Goal: Information Seeking & Learning: Learn about a topic

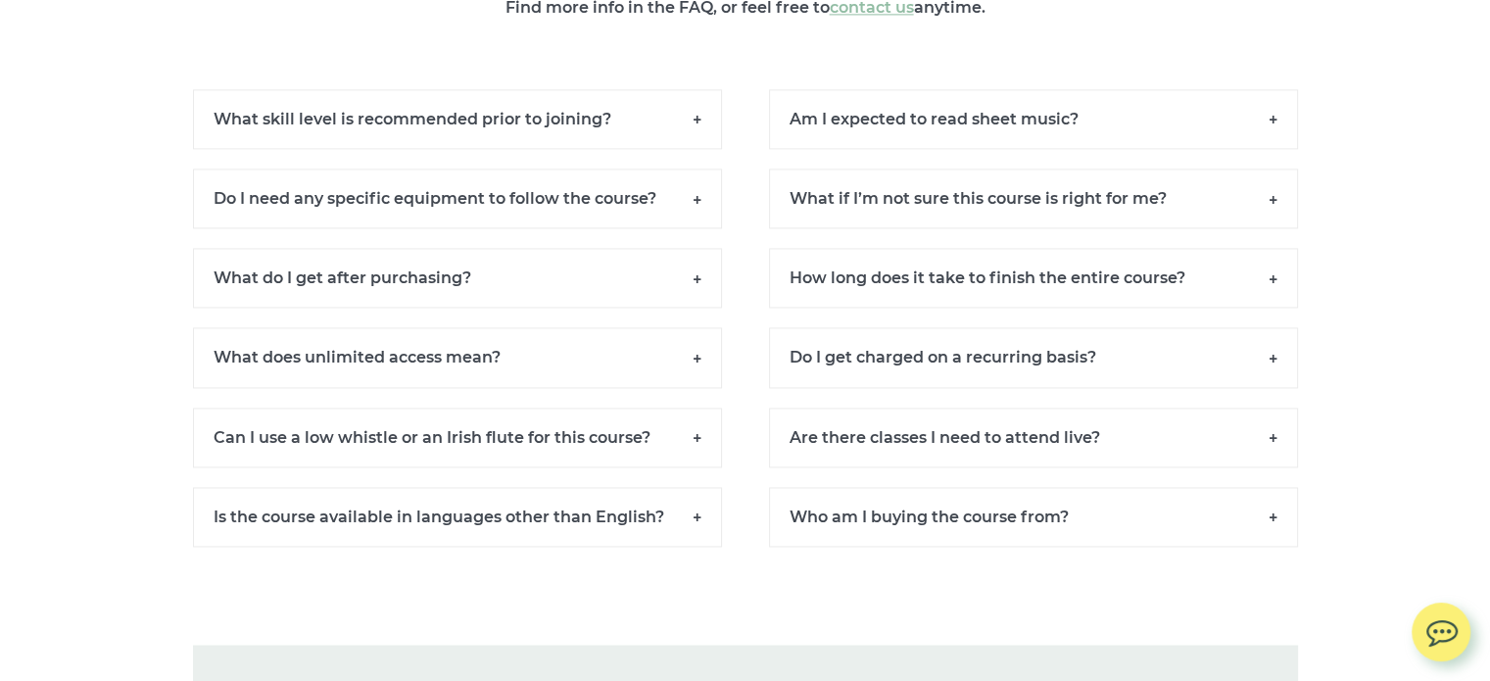
click at [696, 420] on h6 "Can I use a low whistle or an Irish flute for this course?" at bounding box center [457, 437] width 529 height 60
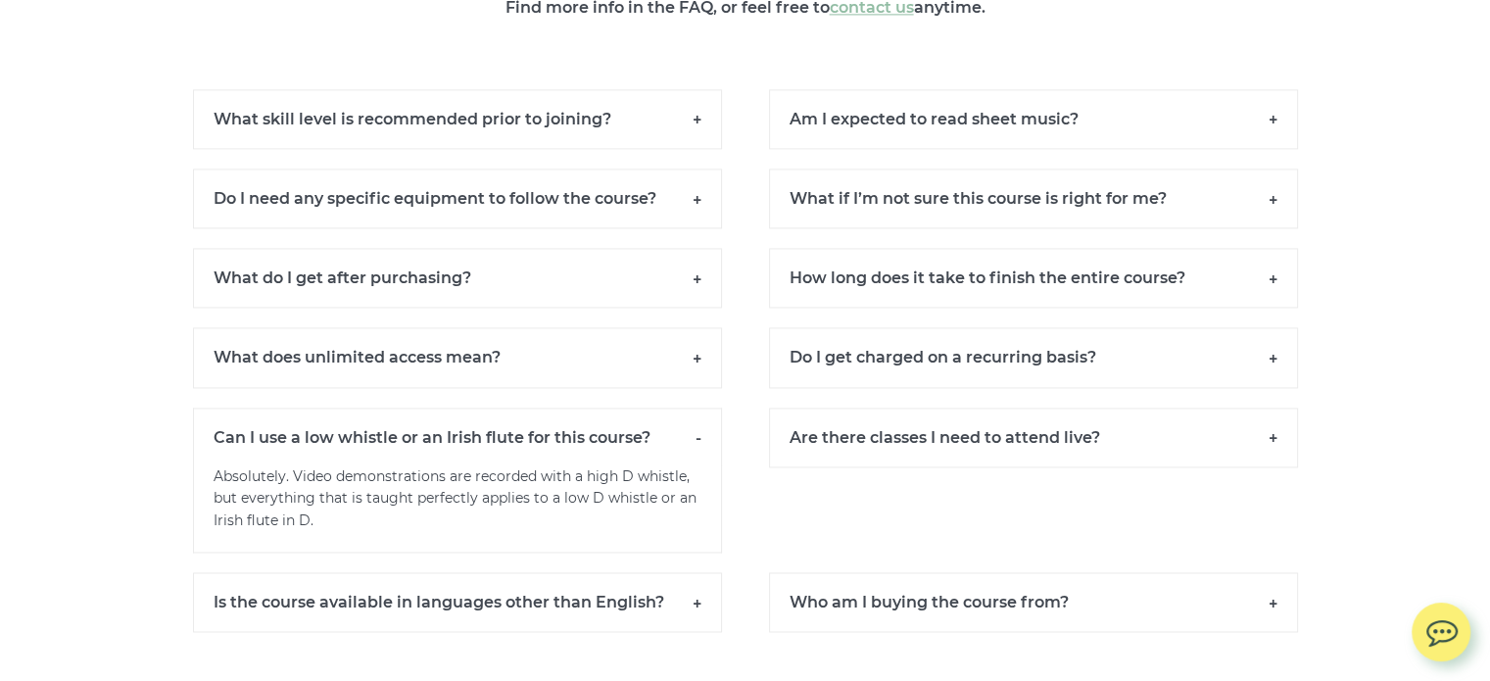
click at [712, 414] on h6 "Can I use a low whistle or an Irish flute for this course?" at bounding box center [457, 436] width 529 height 59
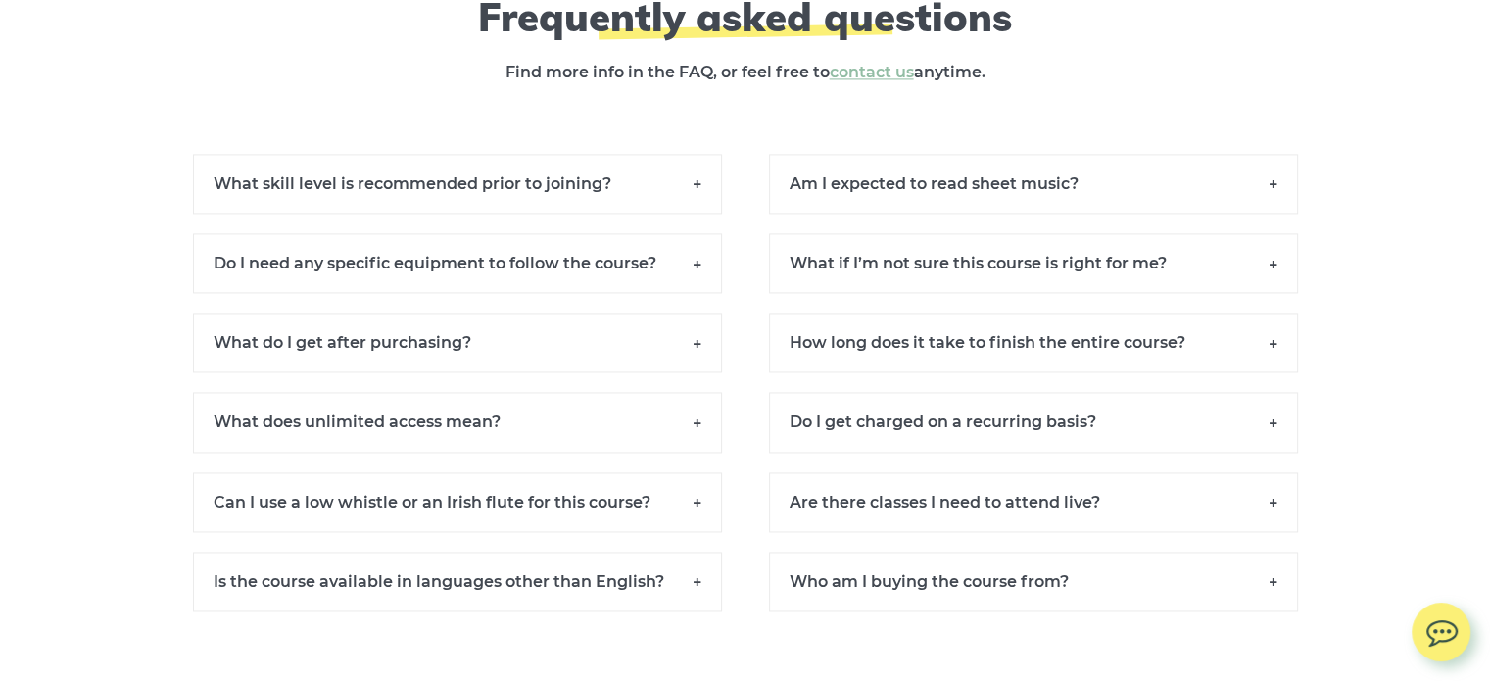
scroll to position [17665, 0]
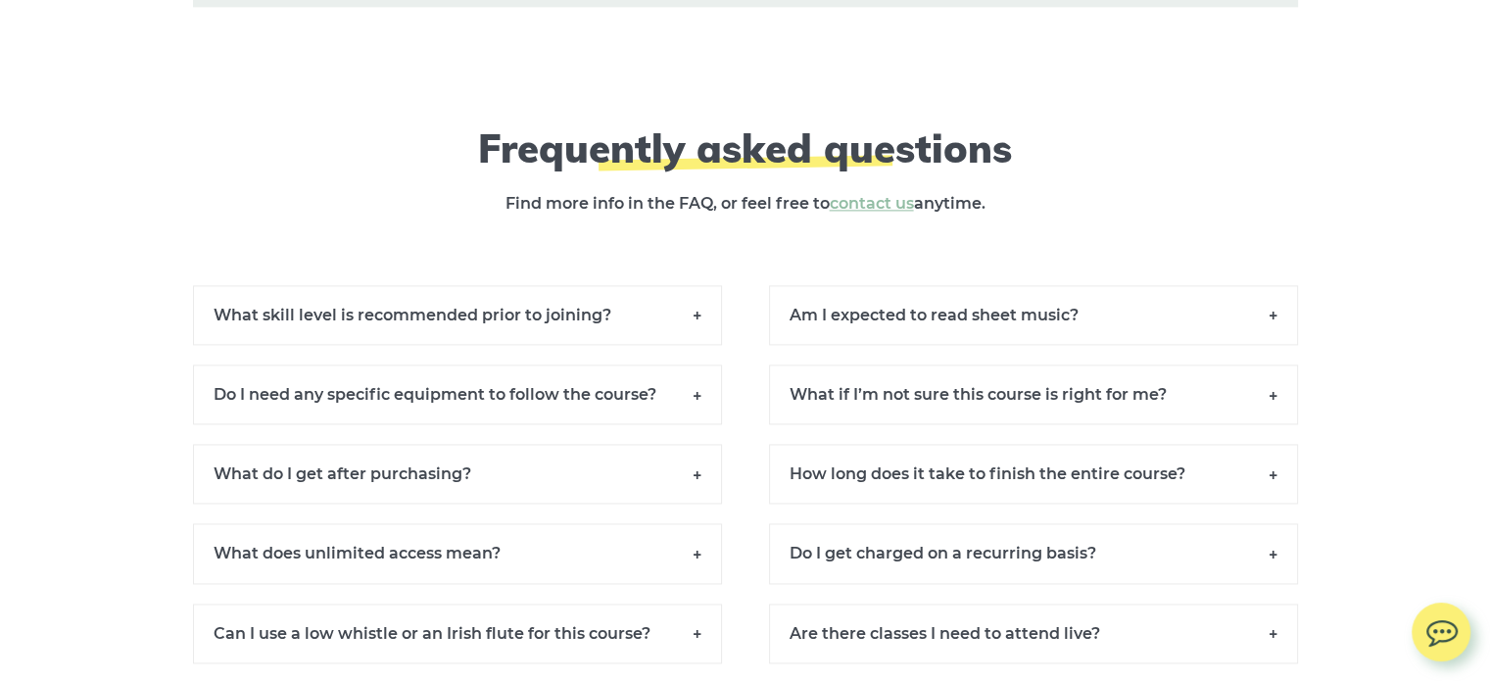
click at [697, 309] on h6 "What skill level is recommended prior to joining?" at bounding box center [457, 315] width 529 height 60
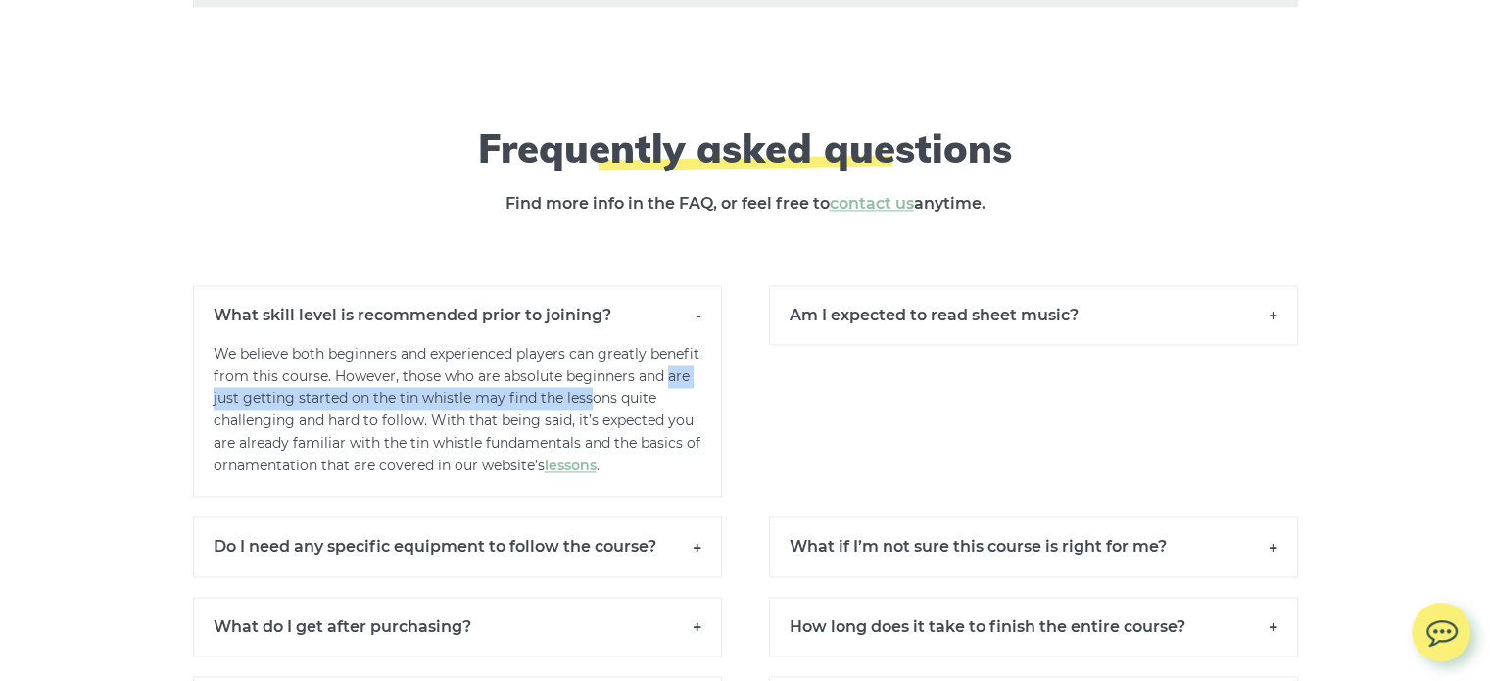
drag, startPoint x: 242, startPoint y: 383, endPoint x: 644, endPoint y: 382, distance: 401.6
click at [644, 382] on p "We believe both beginners and experienced players can greatly benefit from this…" at bounding box center [457, 420] width 529 height 155
click at [752, 385] on div "Am I expected to read sheet music? Not at all. While having basic musical knowl…" at bounding box center [1033, 391] width 576 height 213
drag, startPoint x: 234, startPoint y: 406, endPoint x: 567, endPoint y: 403, distance: 333.0
click at [567, 403] on p "We believe both beginners and experienced players can greatly benefit from this…" at bounding box center [457, 420] width 529 height 155
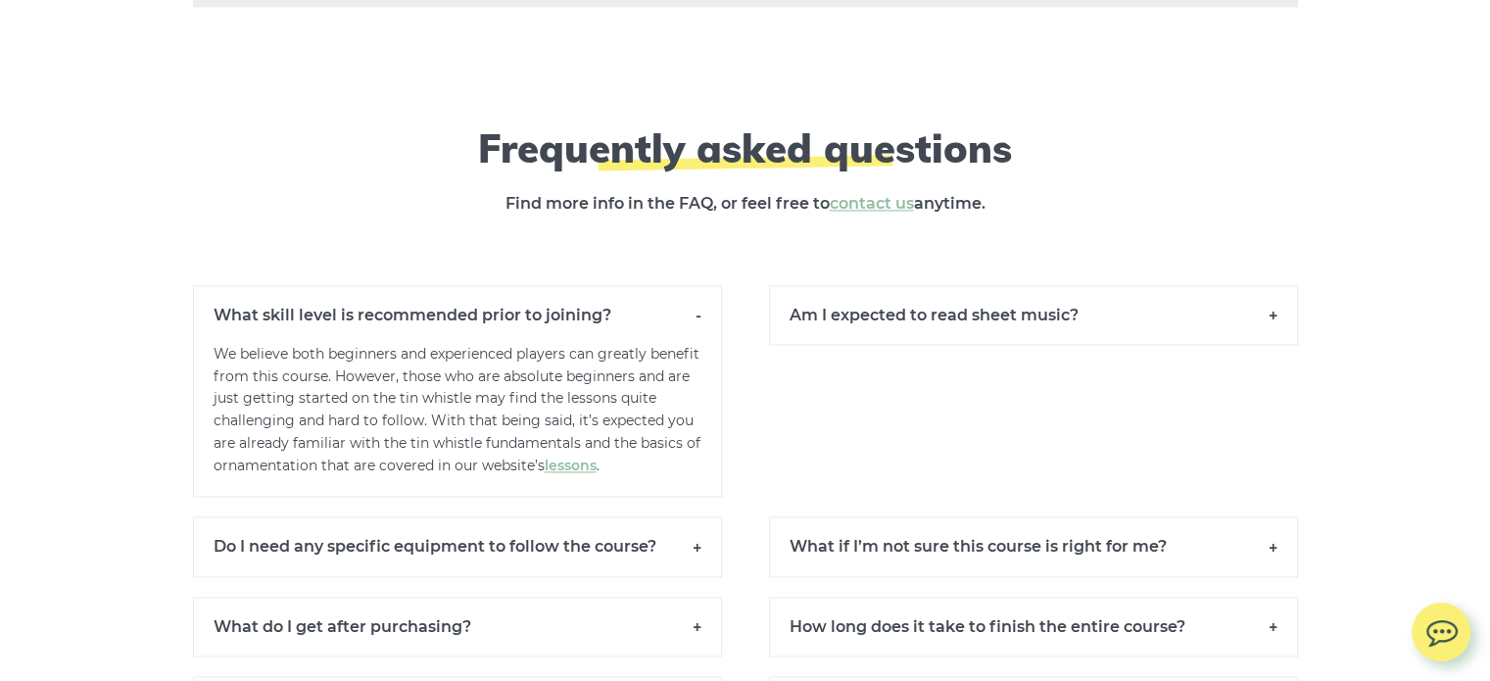
click at [798, 398] on div "Am I expected to read sheet music? Not at all. While having basic musical knowl…" at bounding box center [1033, 391] width 576 height 213
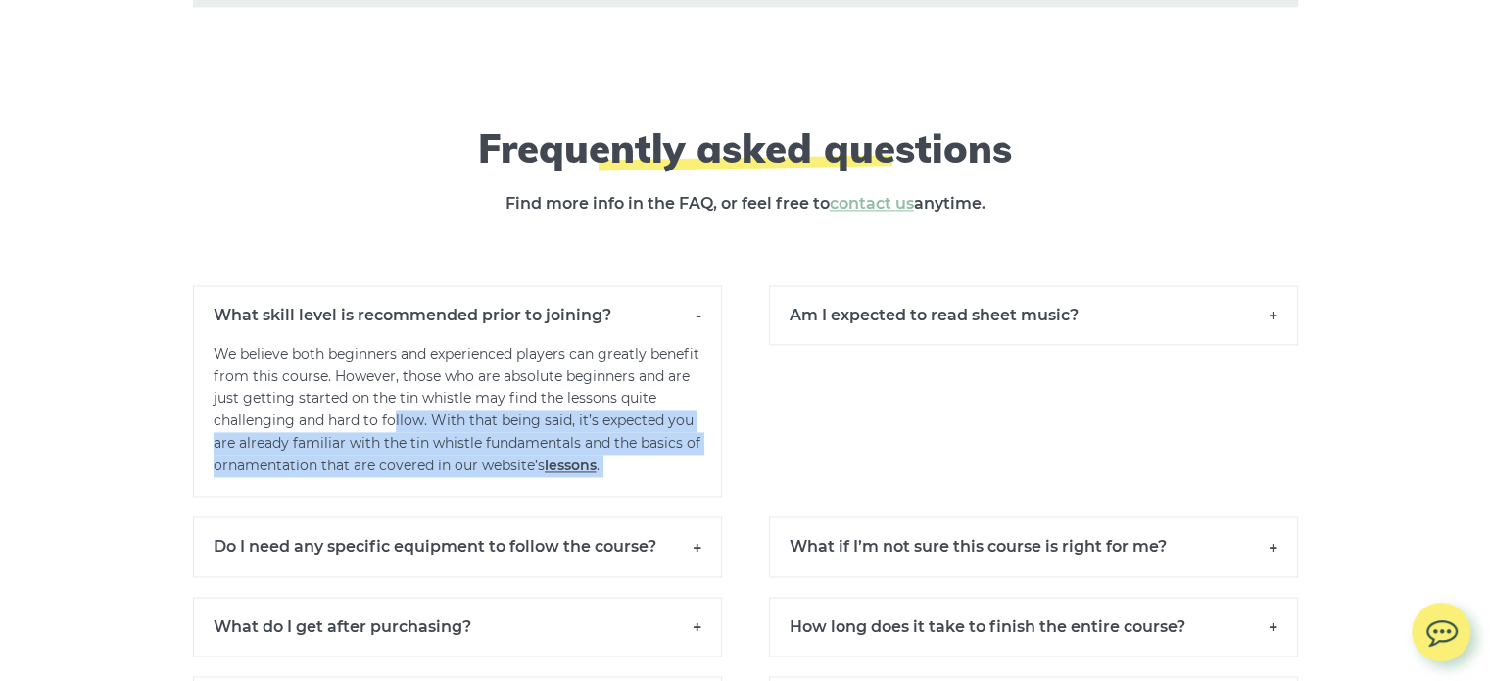
drag, startPoint x: 430, startPoint y: 401, endPoint x: 762, endPoint y: 429, distance: 333.3
click at [762, 429] on div "What skill level is recommended prior to joining? We believe both beginners and…" at bounding box center [745, 401] width 1152 height 232
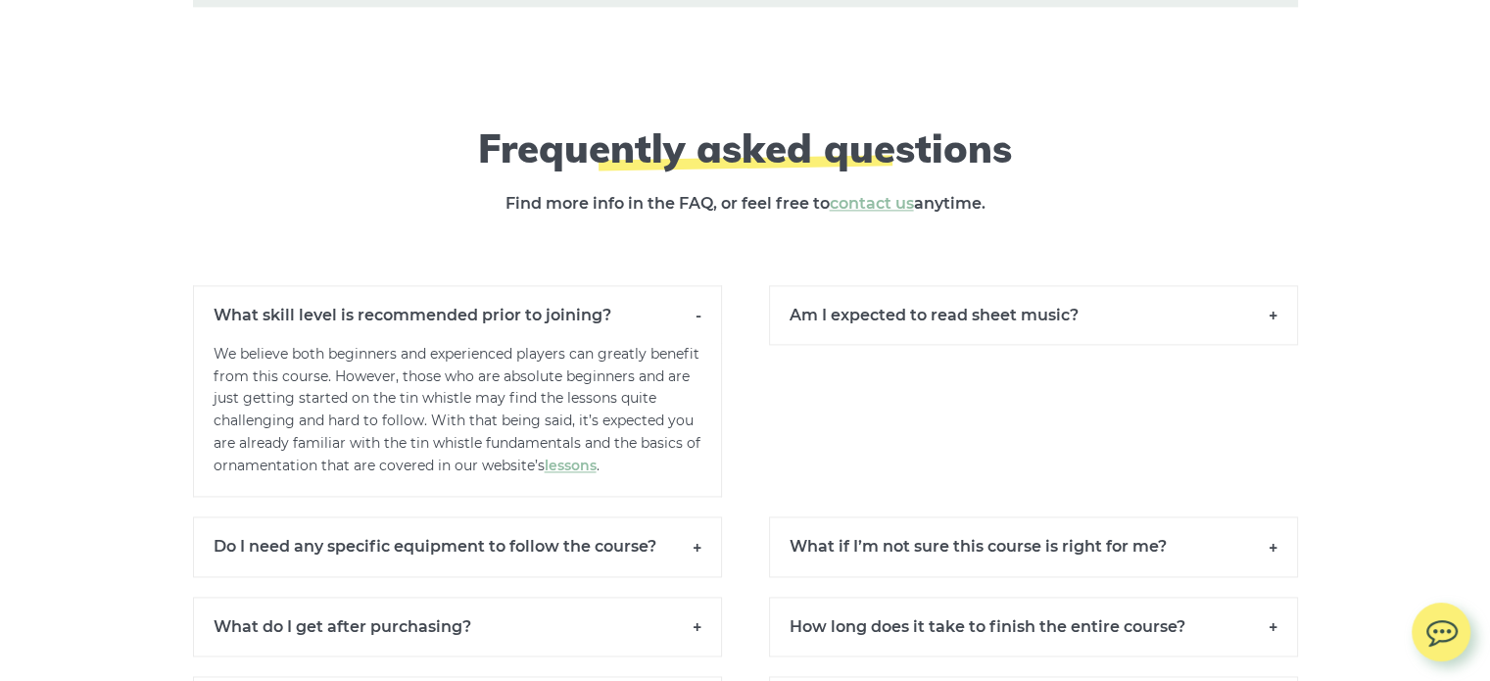
click at [821, 404] on div "Am I expected to read sheet music? Not at all. While having basic musical knowl…" at bounding box center [1033, 391] width 576 height 213
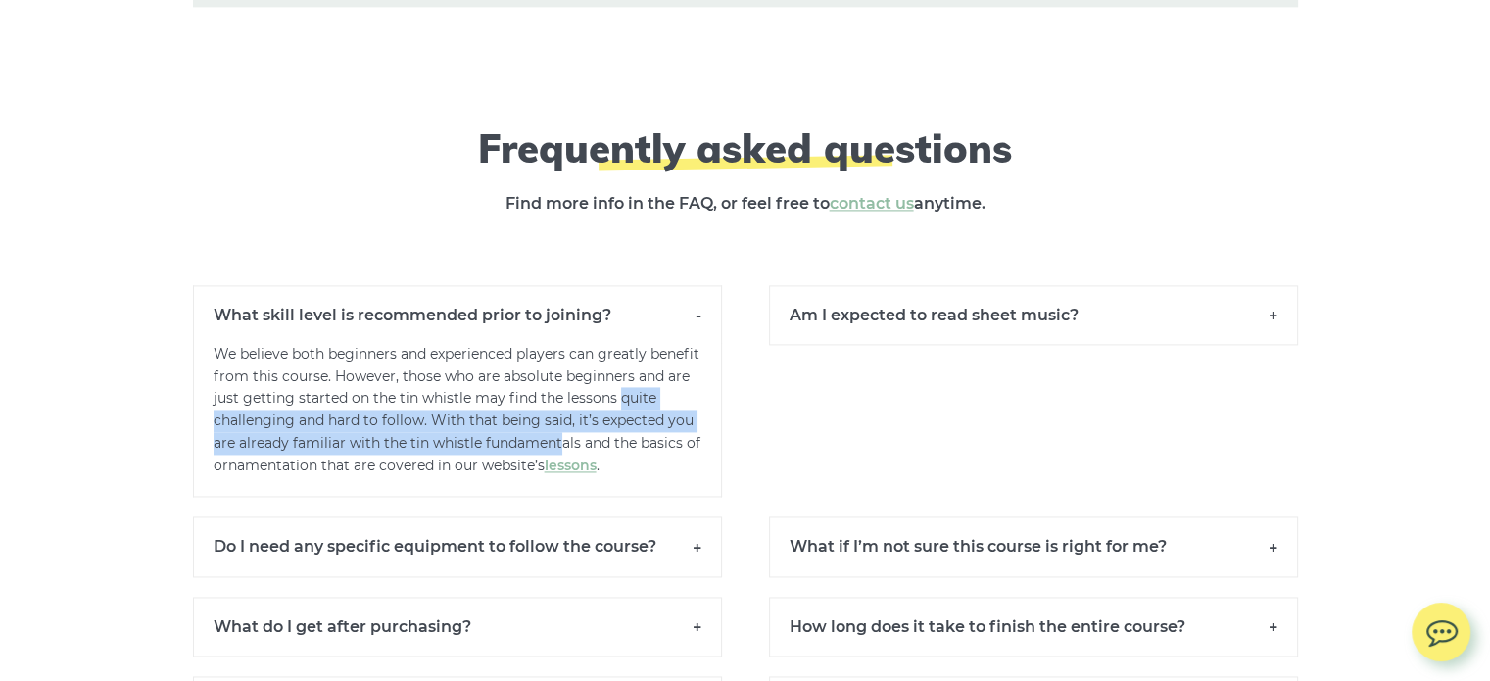
drag, startPoint x: 207, startPoint y: 408, endPoint x: 593, endPoint y: 425, distance: 386.3
click at [592, 425] on p "We believe both beginners and experienced players can greatly benefit from this…" at bounding box center [457, 420] width 529 height 155
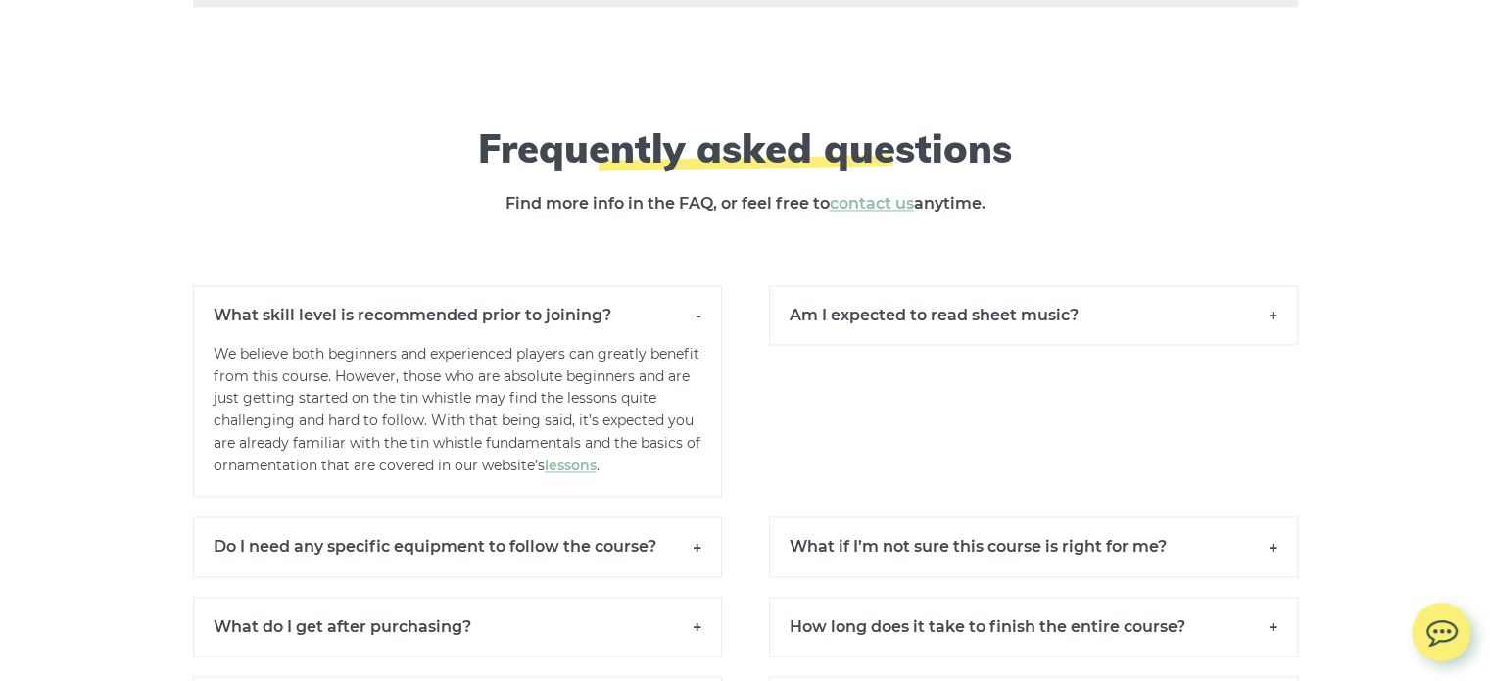
click at [727, 418] on div "What skill level is recommended prior to joining? We believe both beginners and…" at bounding box center [457, 391] width 576 height 213
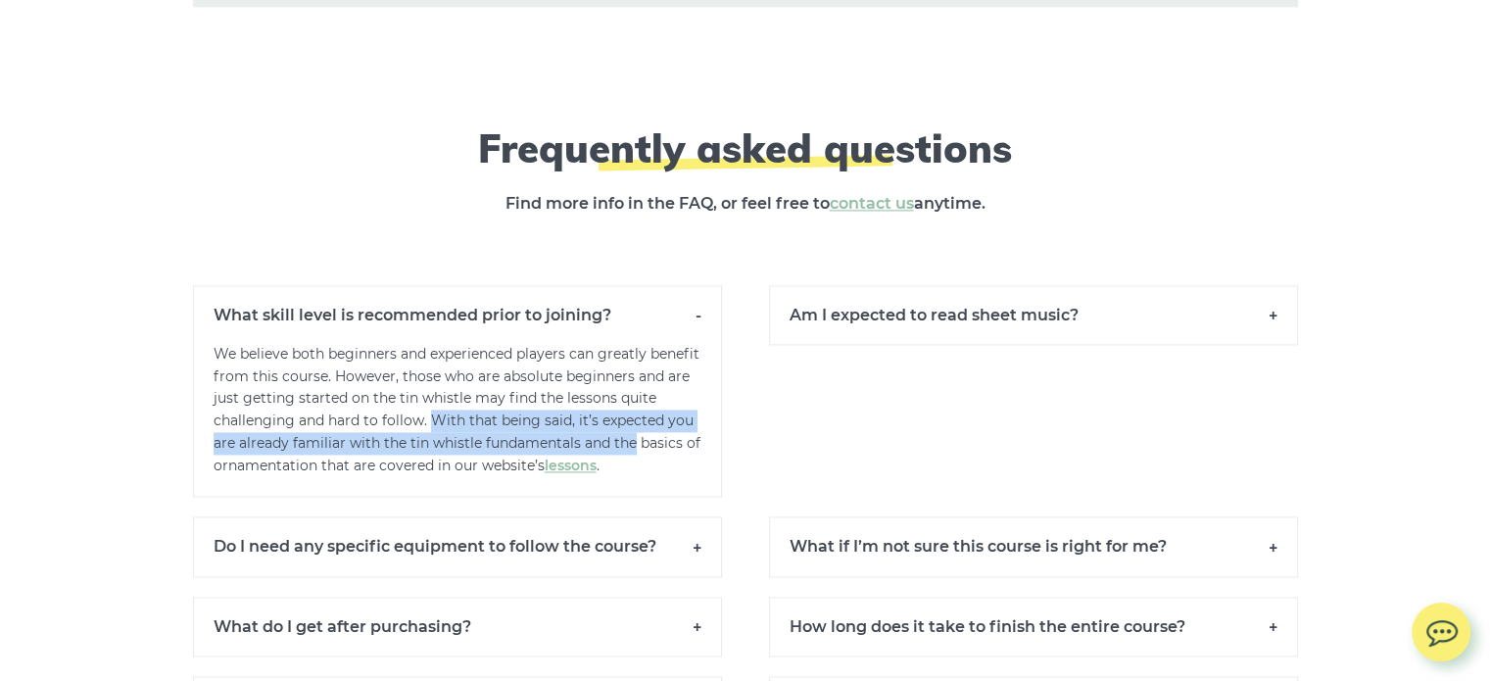
drag, startPoint x: 466, startPoint y: 398, endPoint x: 697, endPoint y: 431, distance: 233.6
click at [697, 431] on p "We believe both beginners and experienced players can greatly benefit from this…" at bounding box center [457, 420] width 529 height 155
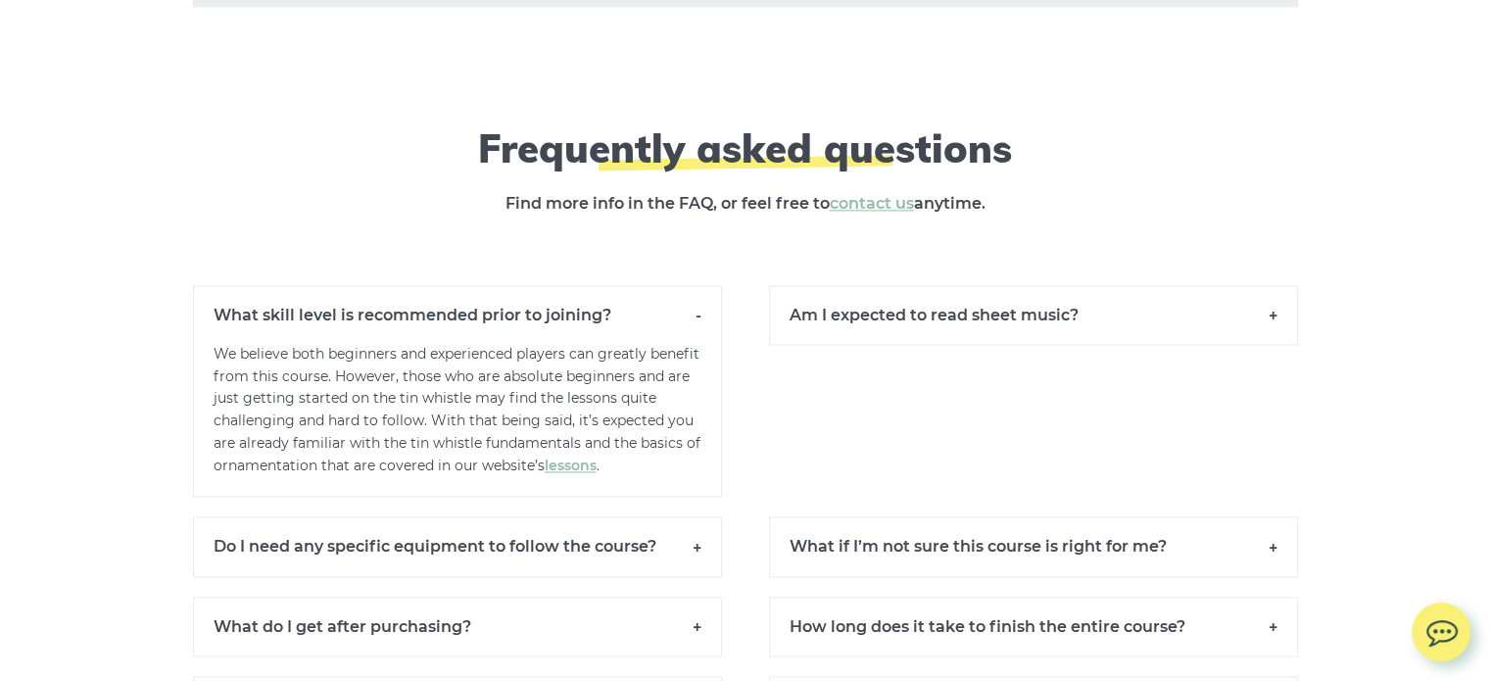
click at [792, 423] on div "Am I expected to read sheet music? Not at all. While having basic musical knowl…" at bounding box center [1033, 391] width 576 height 213
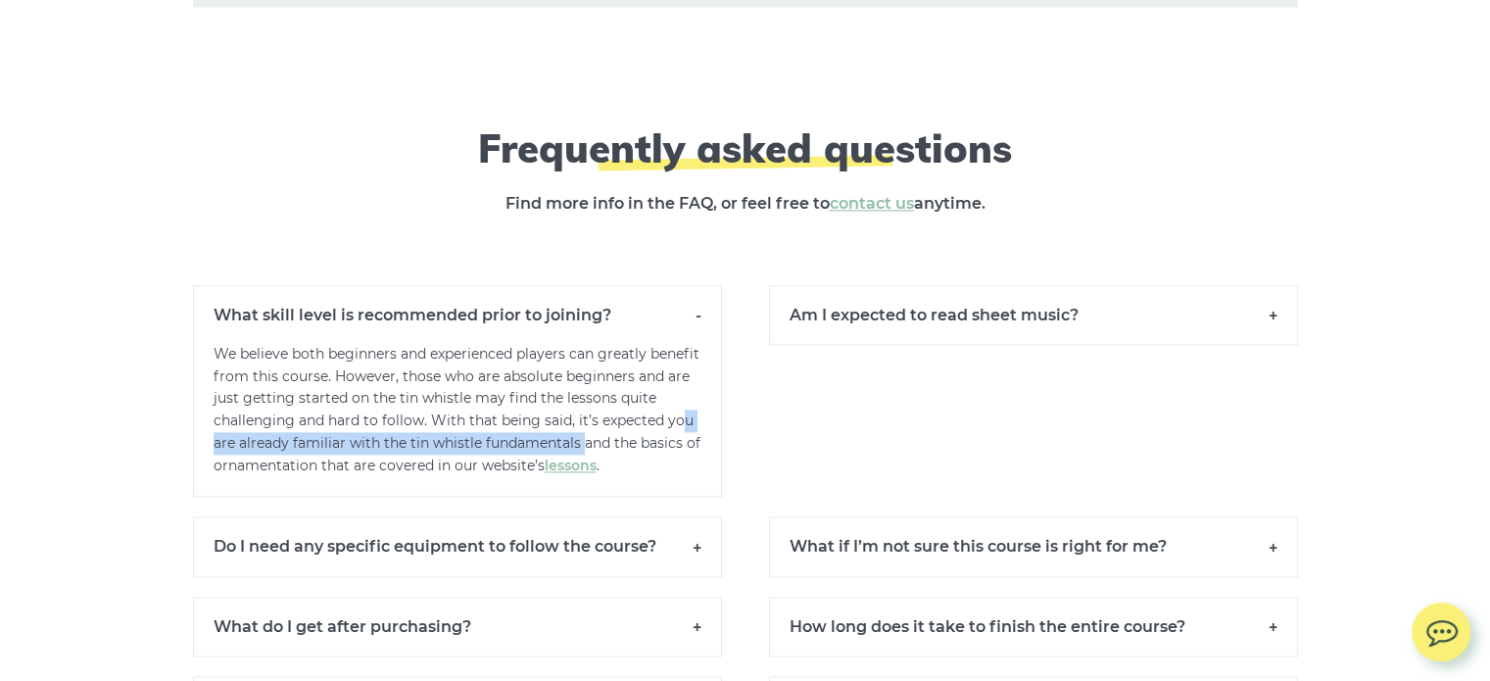
drag, startPoint x: 227, startPoint y: 433, endPoint x: 610, endPoint y: 433, distance: 383.0
click at [610, 433] on p "We believe both beginners and experienced players can greatly benefit from this…" at bounding box center [457, 420] width 529 height 155
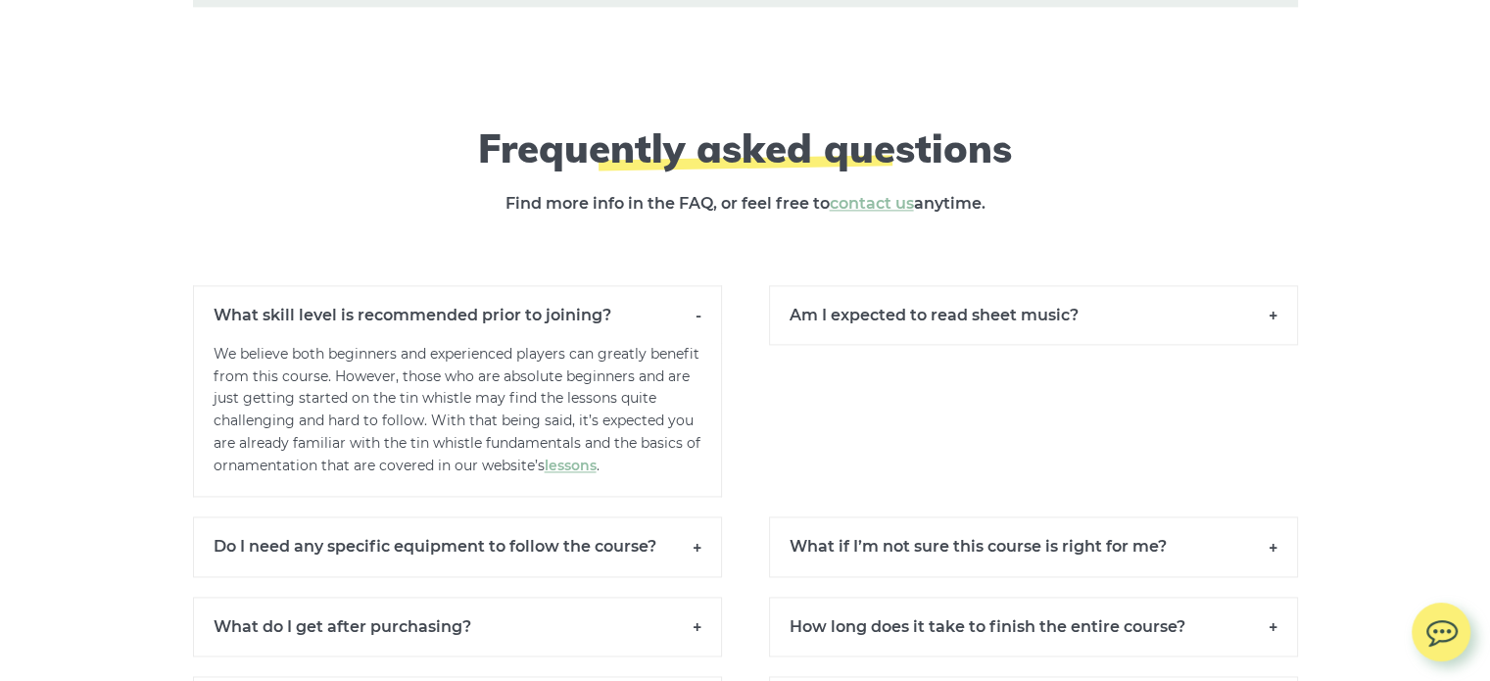
click at [750, 431] on div "Am I expected to read sheet music? Not at all. While having basic musical knowl…" at bounding box center [1033, 391] width 576 height 213
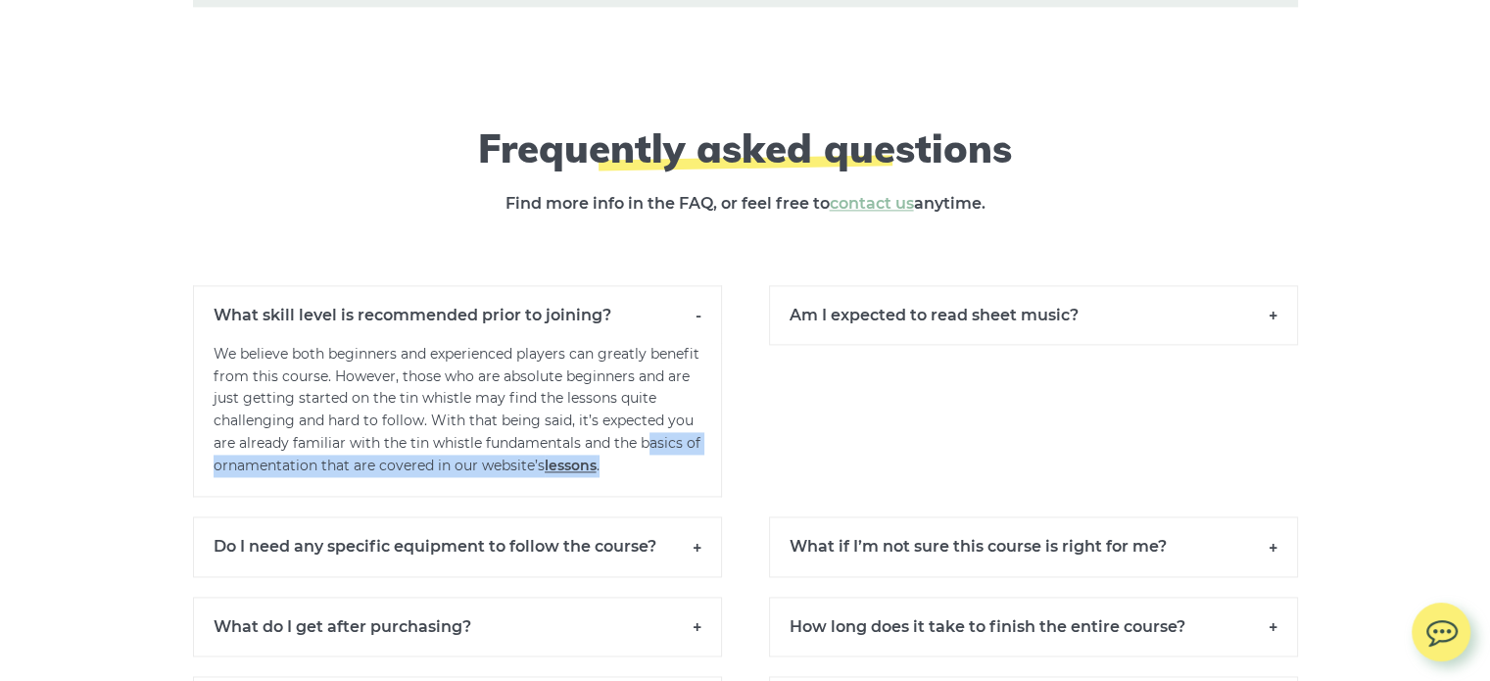
drag, startPoint x: 225, startPoint y: 453, endPoint x: 669, endPoint y: 453, distance: 443.7
click at [669, 453] on p "We believe both beginners and experienced players can greatly benefit from this…" at bounding box center [457, 420] width 529 height 155
click at [739, 446] on div "What skill level is recommended prior to joining? We believe both beginners and…" at bounding box center [457, 391] width 576 height 213
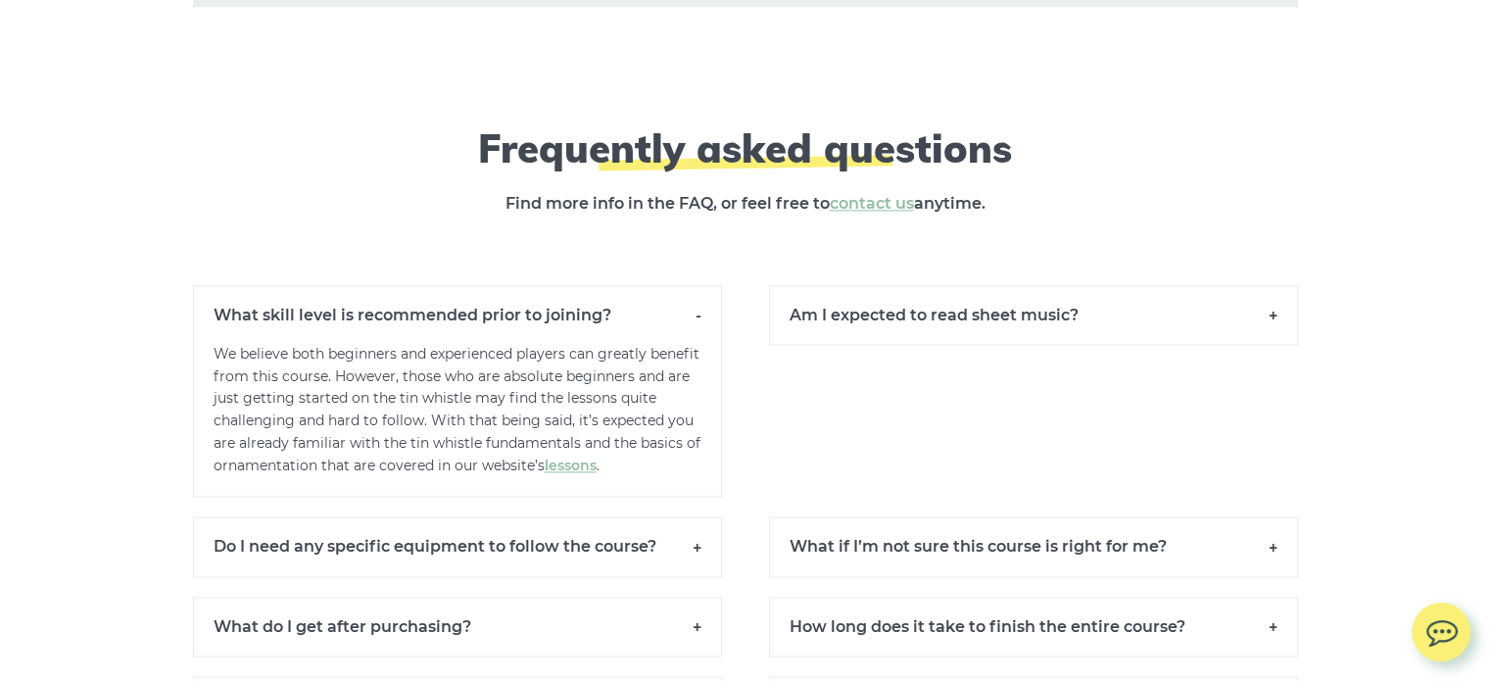
click at [1006, 299] on h6 "Am I expected to read sheet music?" at bounding box center [1033, 315] width 529 height 60
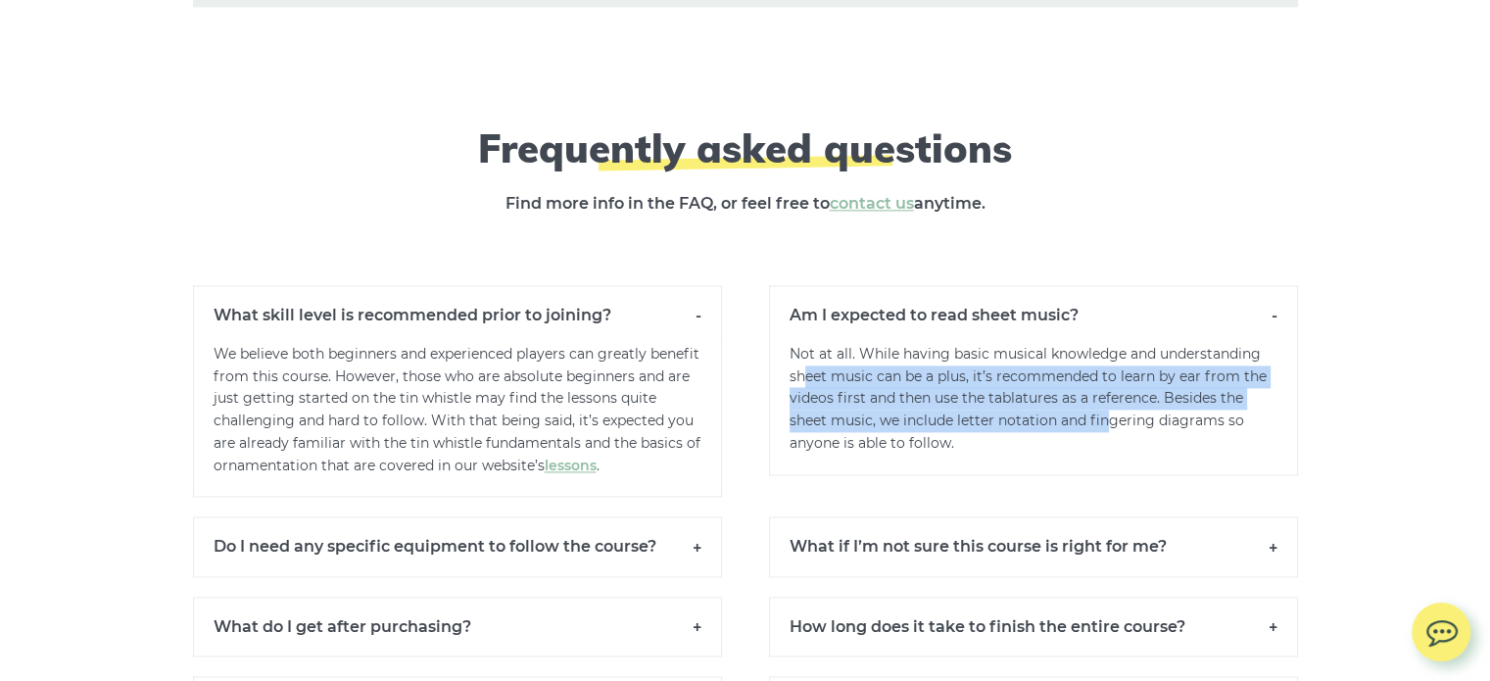
drag, startPoint x: 807, startPoint y: 357, endPoint x: 1110, endPoint y: 394, distance: 304.9
click at [1110, 394] on p "Not at all. While having basic musical knowledge and understanding sheet music …" at bounding box center [1033, 409] width 529 height 132
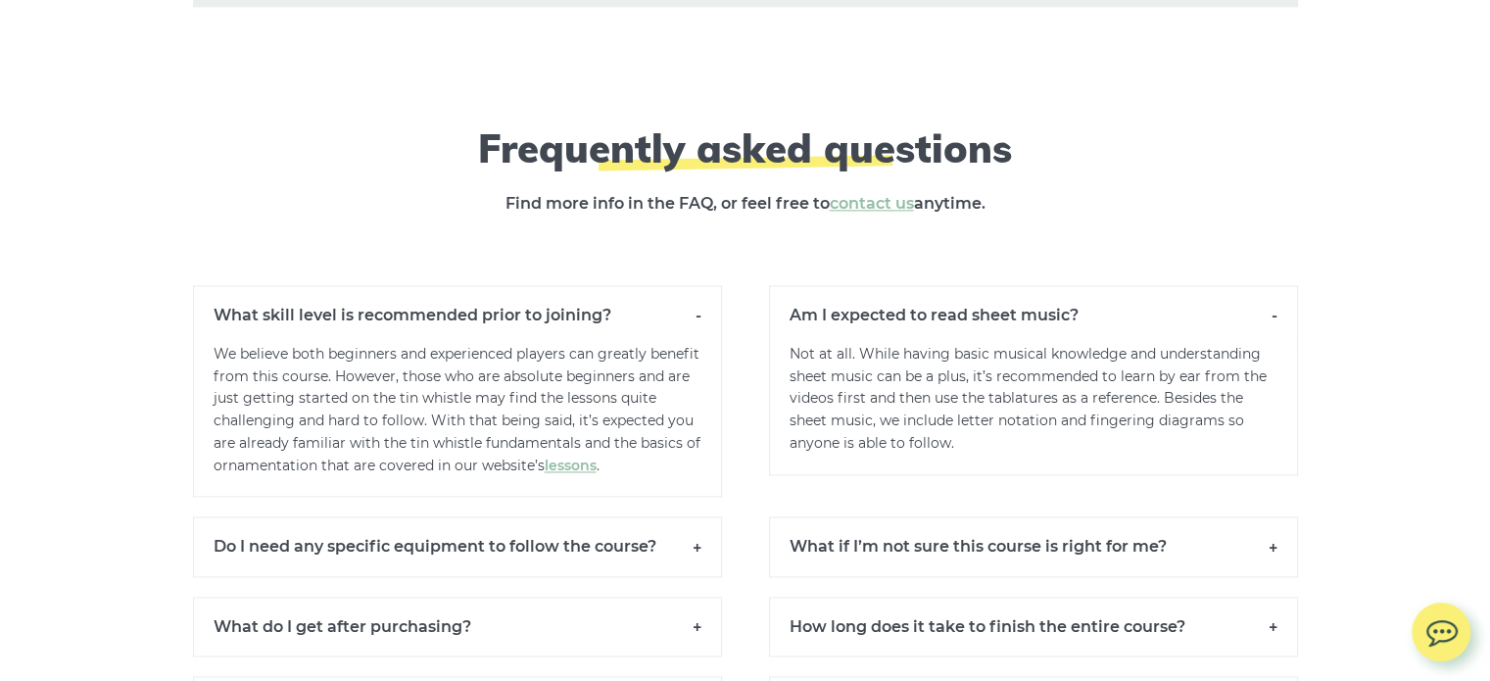
click at [1047, 465] on div "Am I expected to read sheet music? Not at all. While having basic musical knowl…" at bounding box center [1033, 391] width 576 height 213
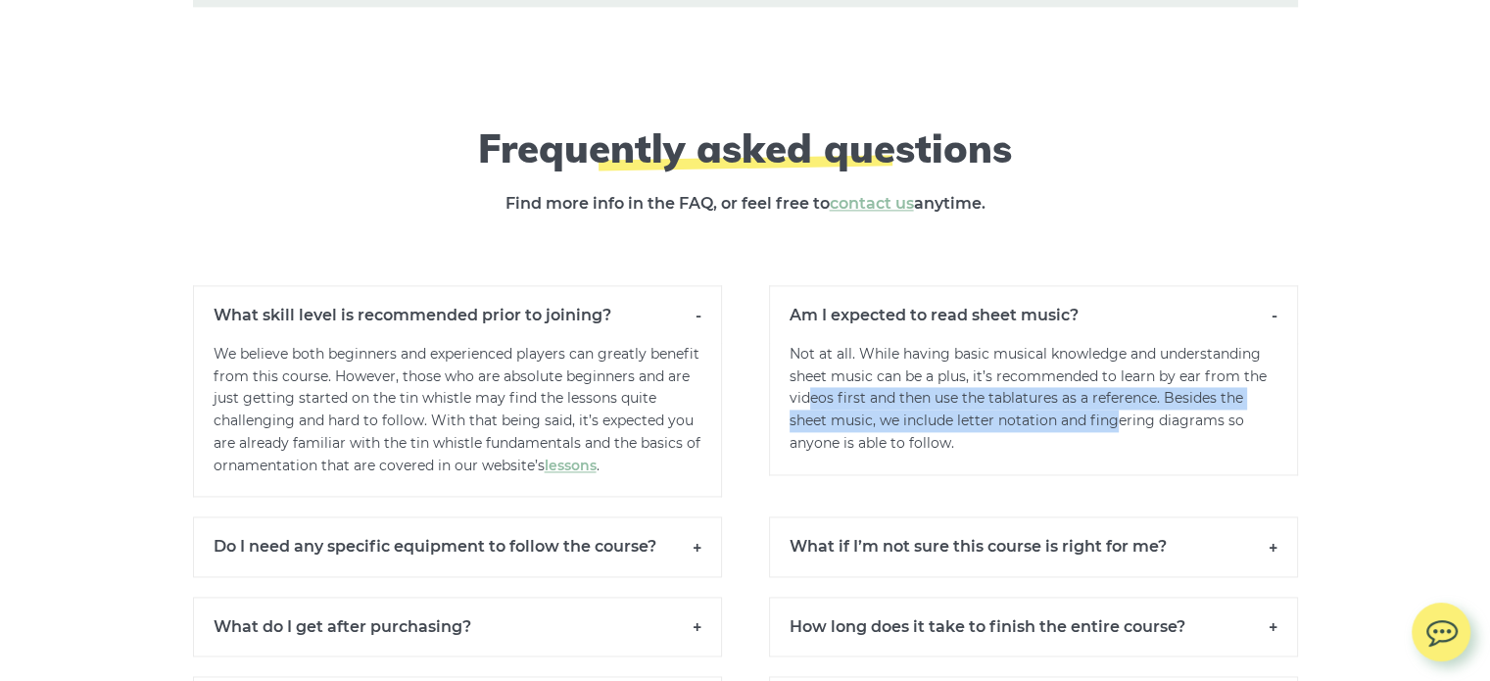
drag, startPoint x: 807, startPoint y: 389, endPoint x: 1116, endPoint y: 410, distance: 309.3
click at [1115, 403] on p "Not at all. While having basic musical knowledge and understanding sheet music …" at bounding box center [1033, 409] width 529 height 132
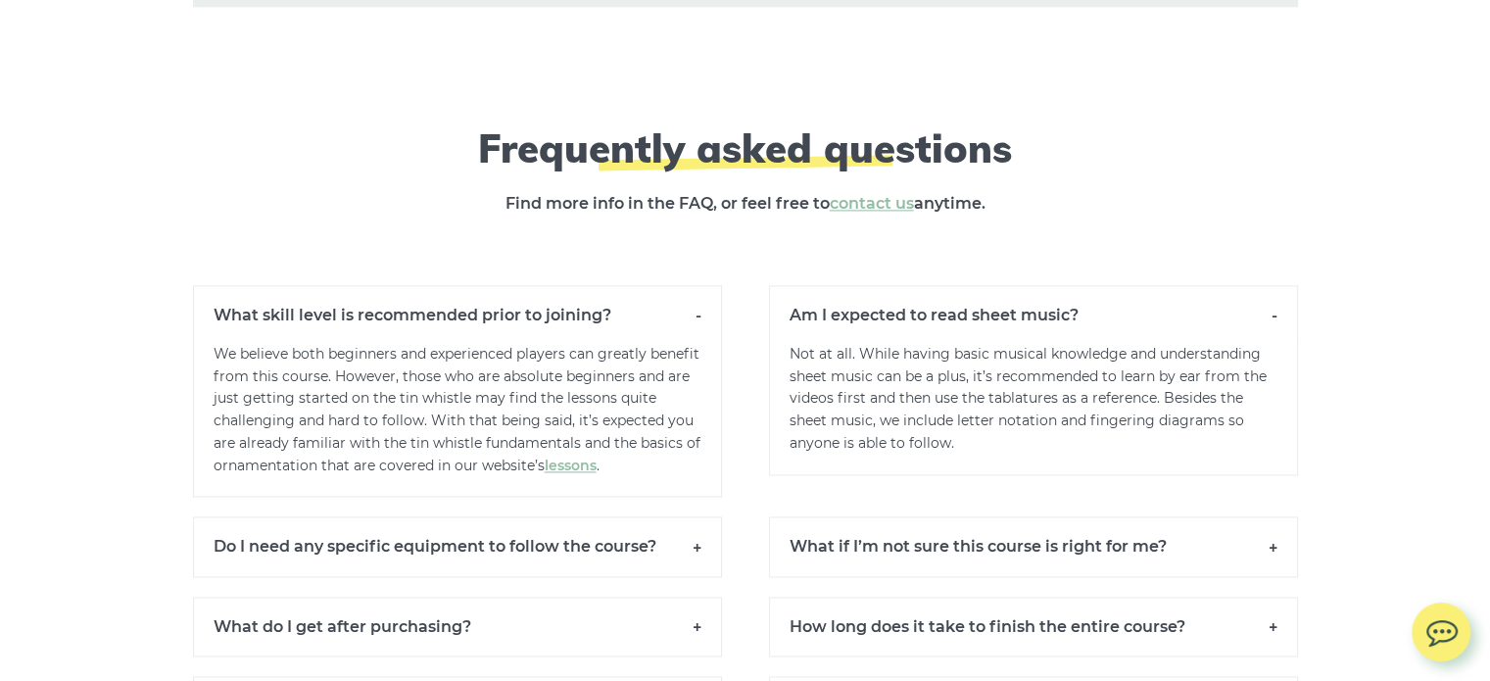
click at [1084, 439] on p "Not at all. While having basic musical knowledge and understanding sheet music …" at bounding box center [1033, 409] width 529 height 132
drag, startPoint x: 813, startPoint y: 407, endPoint x: 1149, endPoint y: 406, distance: 336.0
click at [1149, 406] on p "Not at all. While having basic musical knowledge and understanding sheet music …" at bounding box center [1033, 409] width 529 height 132
click at [1081, 451] on p "Not at all. While having basic musical knowledge and understanding sheet music …" at bounding box center [1033, 409] width 529 height 132
drag, startPoint x: 865, startPoint y: 400, endPoint x: 1178, endPoint y: 404, distance: 313.5
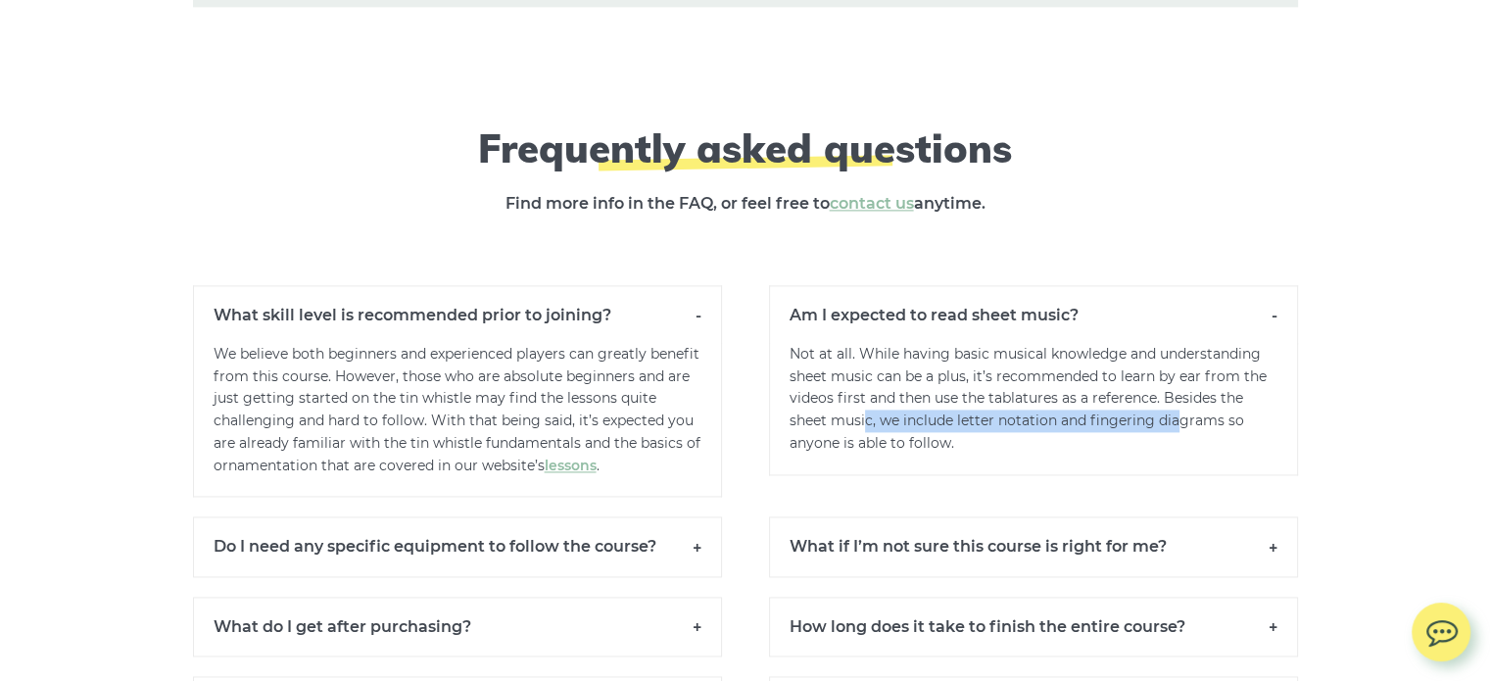
click at [1178, 404] on p "Not at all. While having basic musical knowledge and understanding sheet music …" at bounding box center [1033, 409] width 529 height 132
click at [1034, 450] on p "Not at all. While having basic musical knowledge and understanding sheet music …" at bounding box center [1033, 409] width 529 height 132
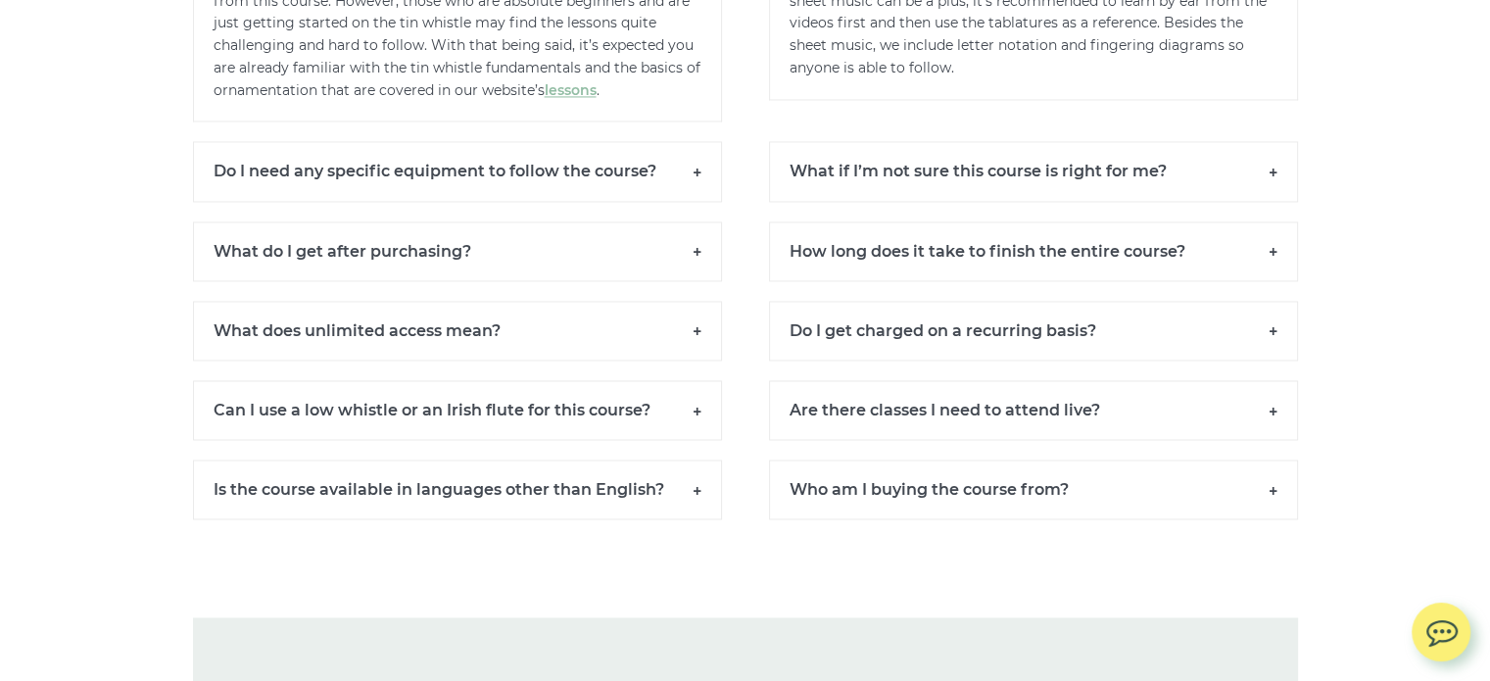
scroll to position [18057, 0]
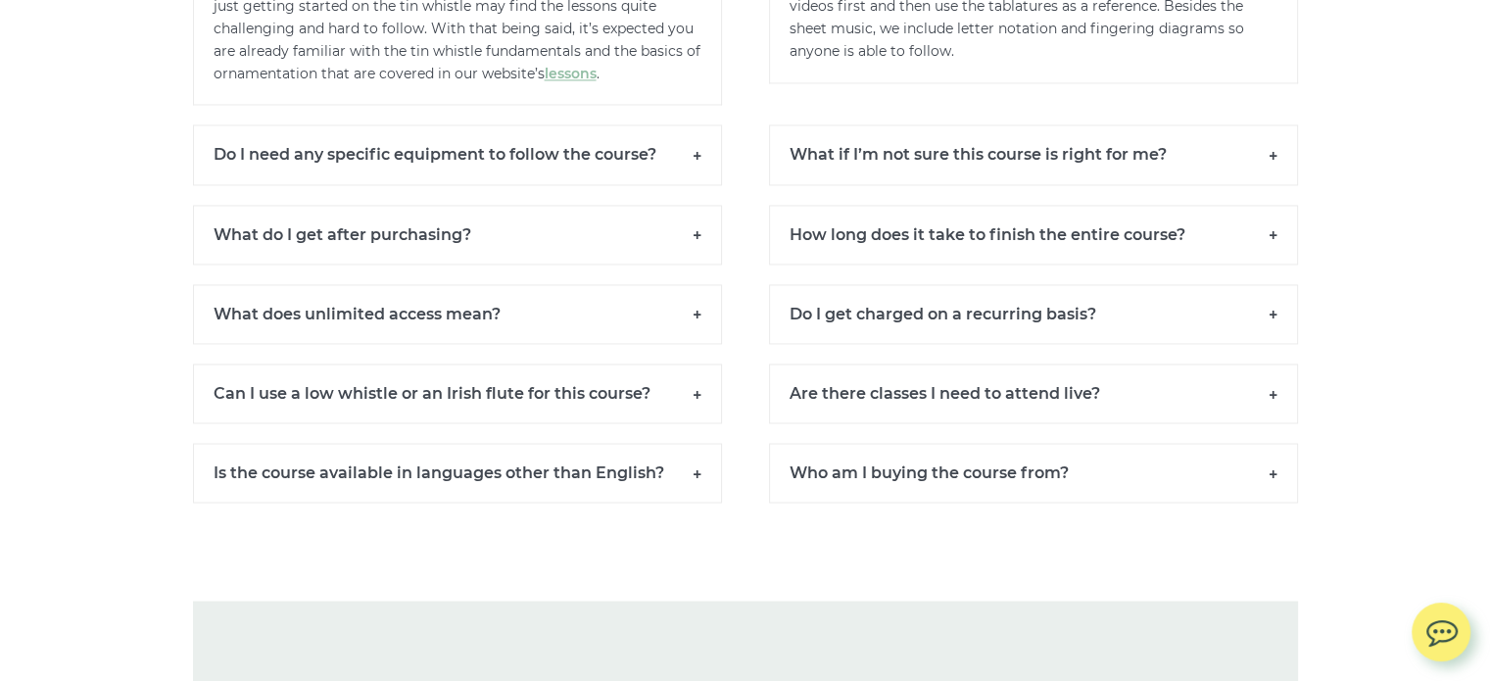
click at [1123, 296] on h6 "Do I get charged on a recurring basis?" at bounding box center [1033, 314] width 529 height 60
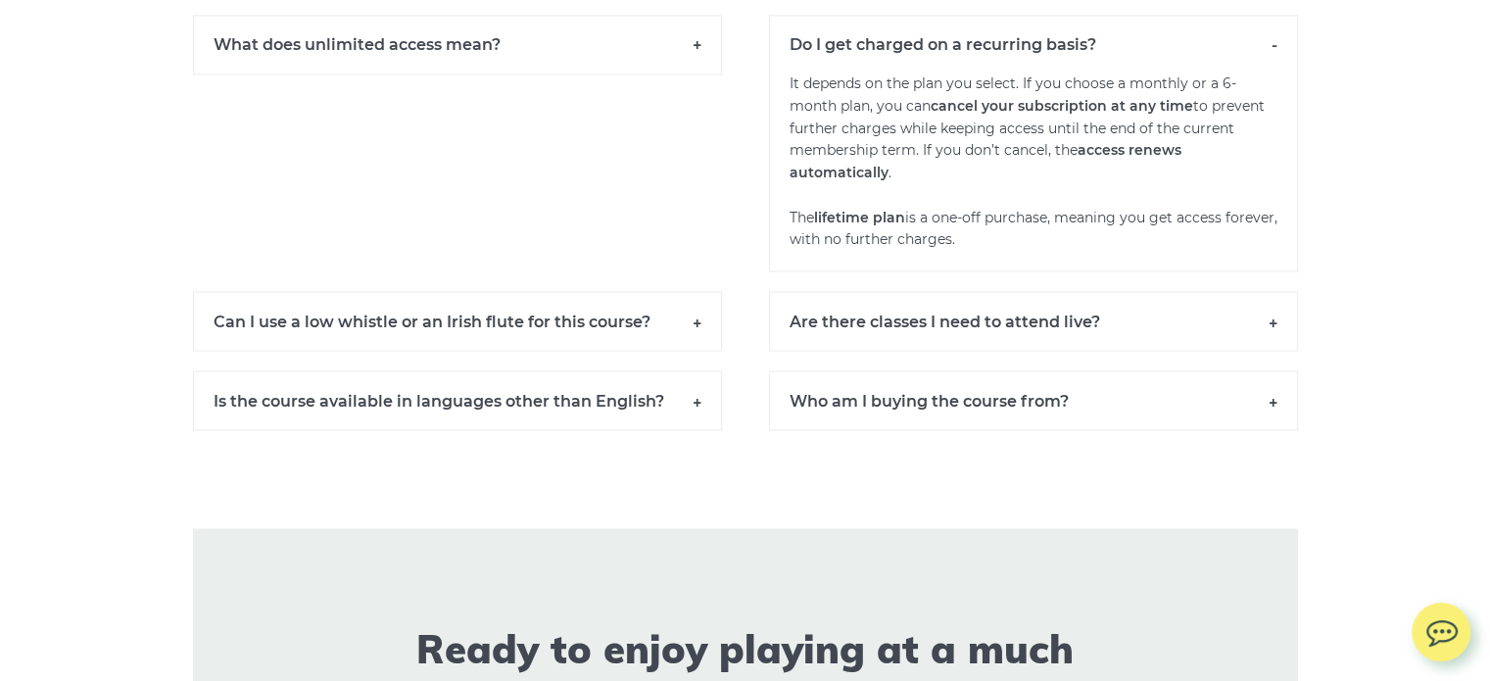
scroll to position [18351, 0]
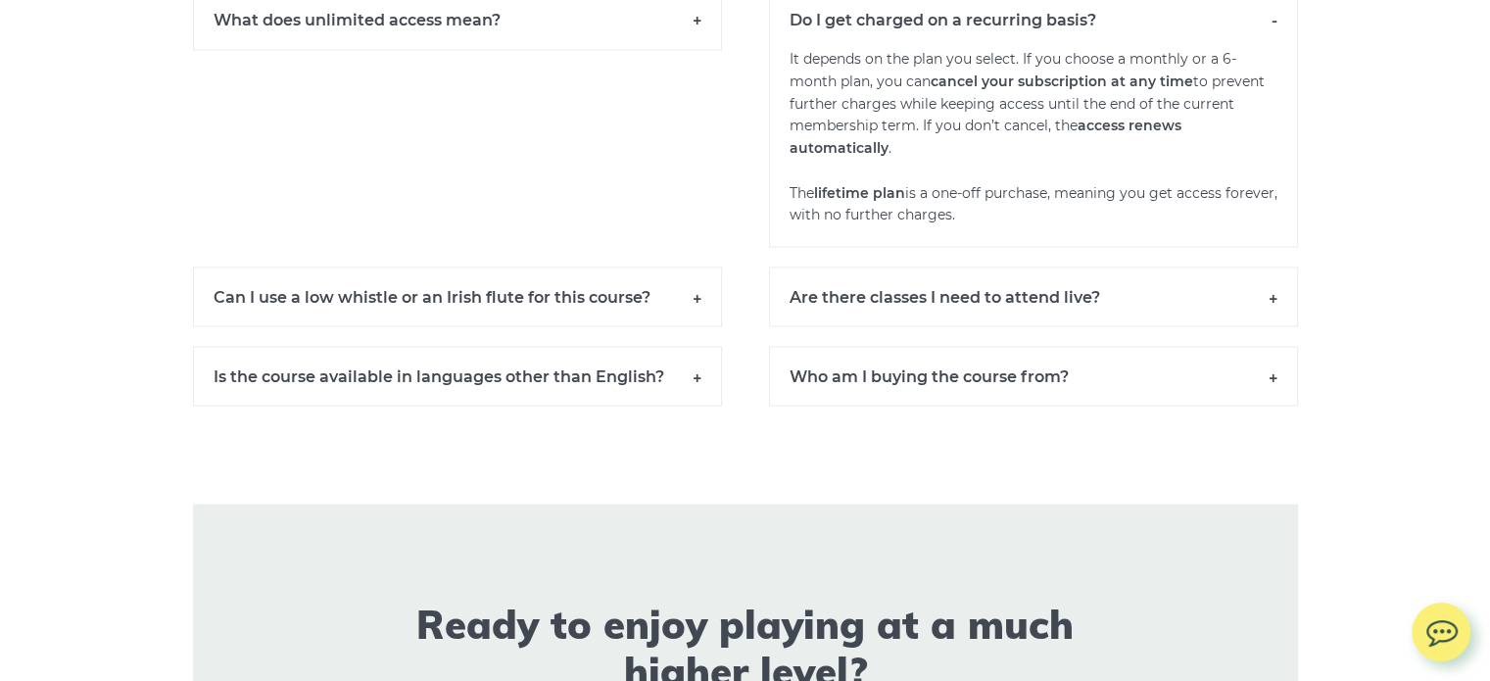
click at [1022, 297] on h6 "Are there classes I need to attend live?" at bounding box center [1033, 296] width 529 height 60
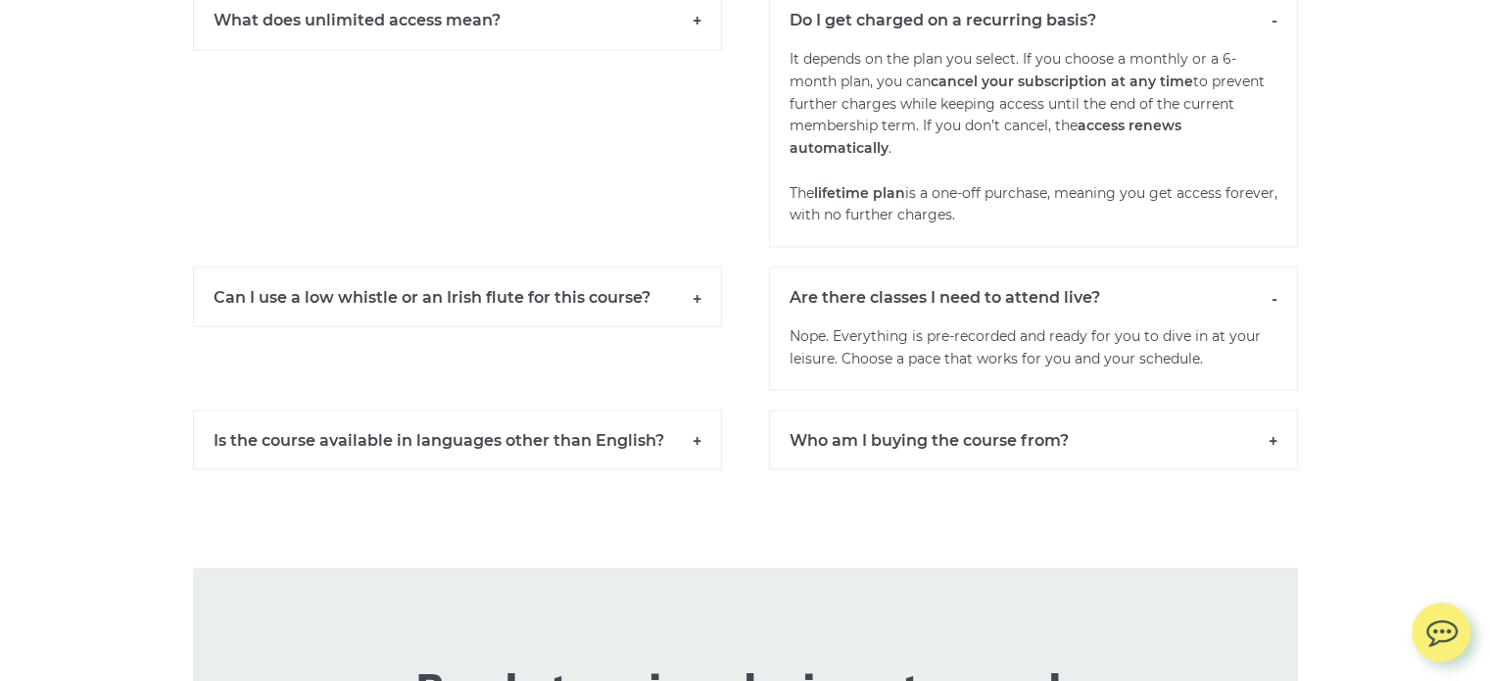
click at [1059, 418] on h6 "Who am I buying the course from?" at bounding box center [1033, 439] width 529 height 60
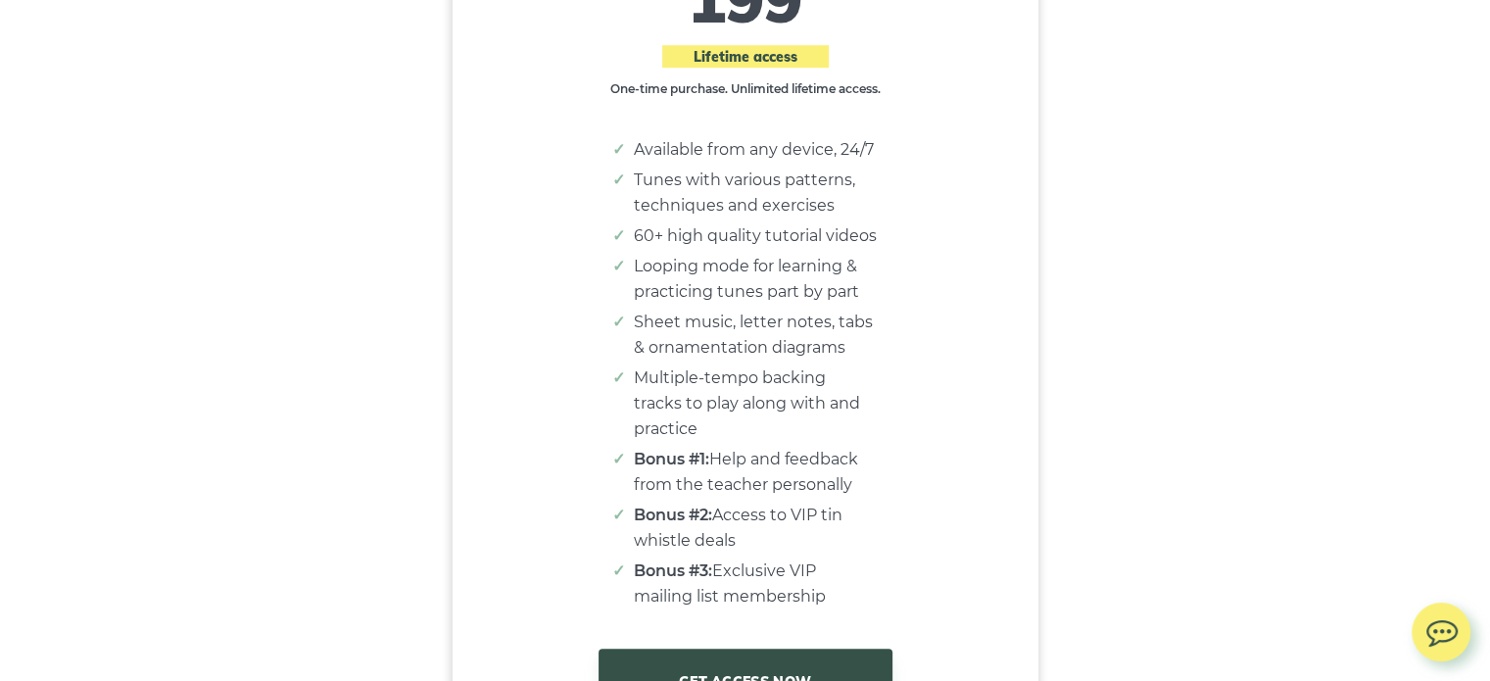
scroll to position [16338, 0]
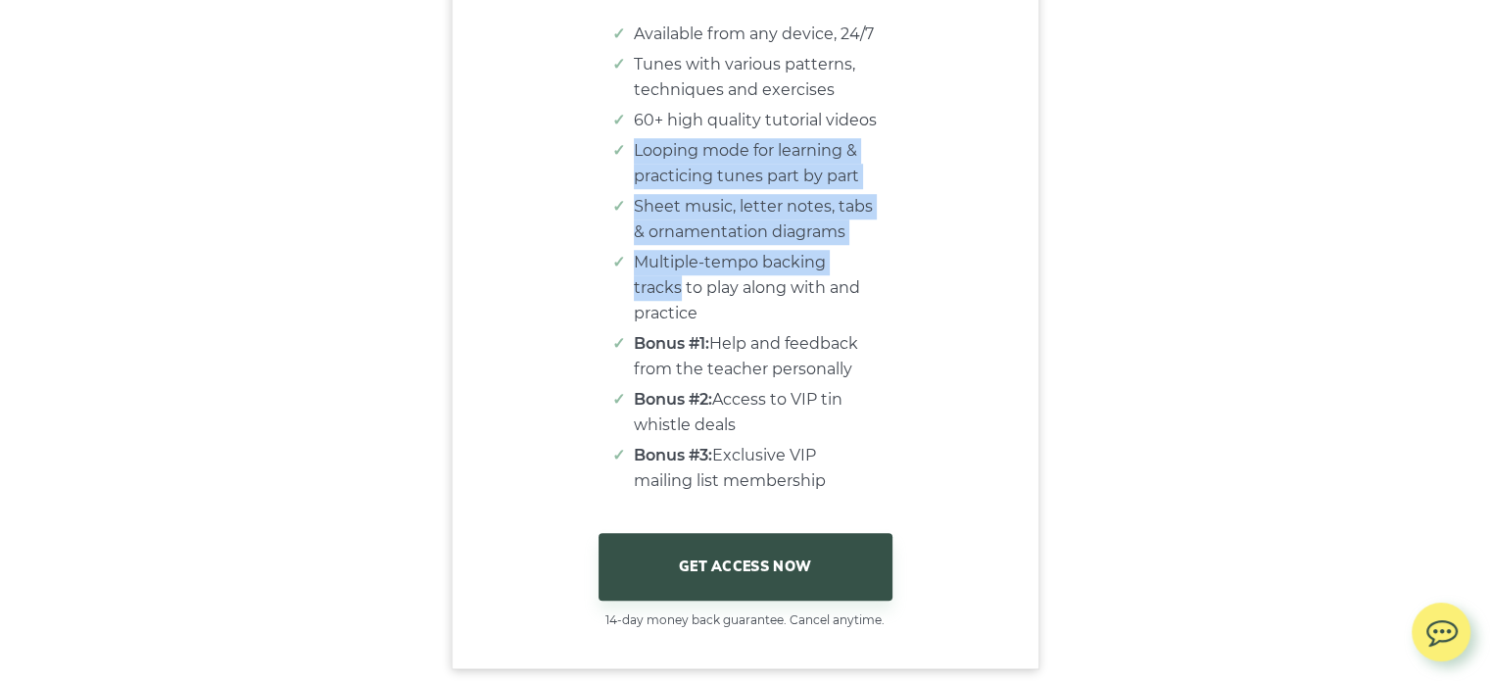
drag, startPoint x: 576, startPoint y: 152, endPoint x: 929, endPoint y: 284, distance: 376.6
click at [928, 275] on div "Monthly 6 months Lifetime $ 19 $ 87 114 Best value. Save 25% $ 199 Lifetime acc…" at bounding box center [746, 191] width 586 height 875
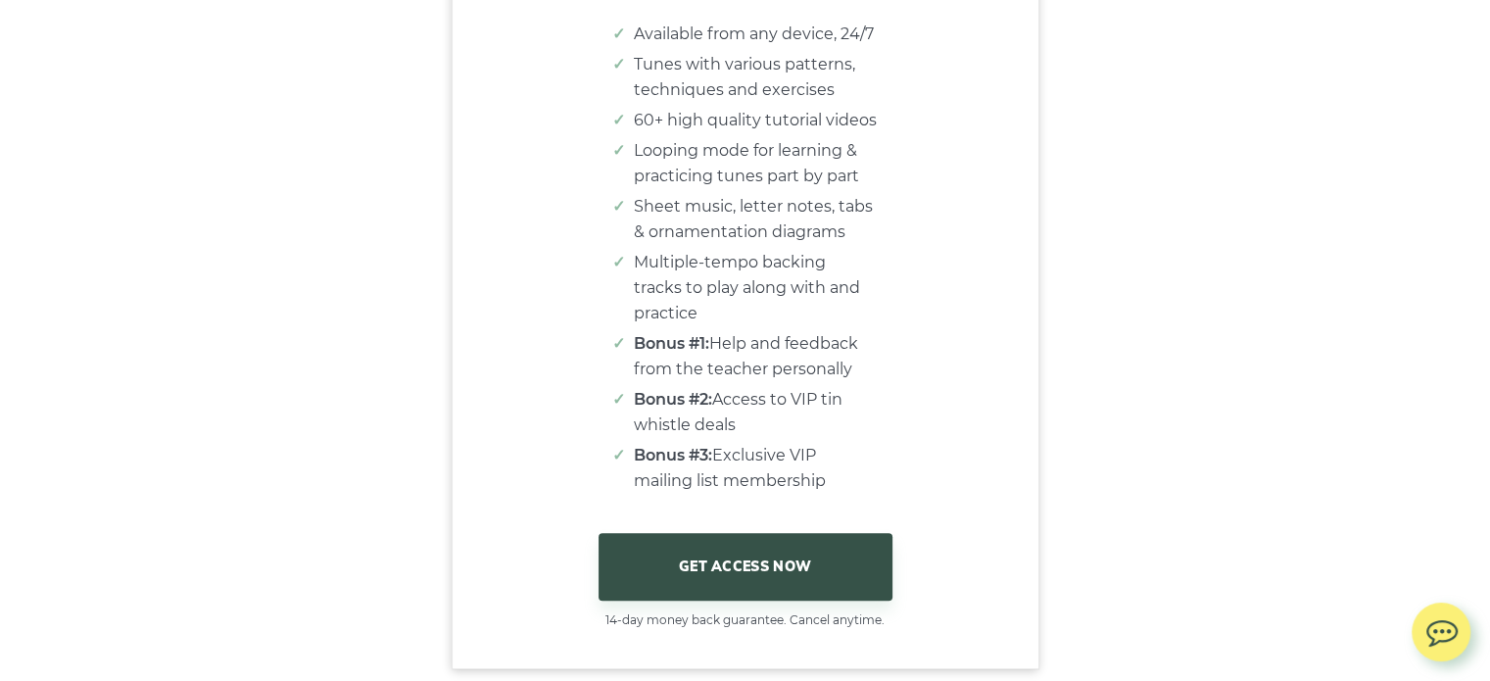
drag, startPoint x: 987, startPoint y: 287, endPoint x: 968, endPoint y: 280, distance: 20.8
click at [987, 287] on div "Monthly 6 months Lifetime $ 19 $ 87 114 Best value. Save 25% $ 199 Lifetime acc…" at bounding box center [746, 191] width 586 height 875
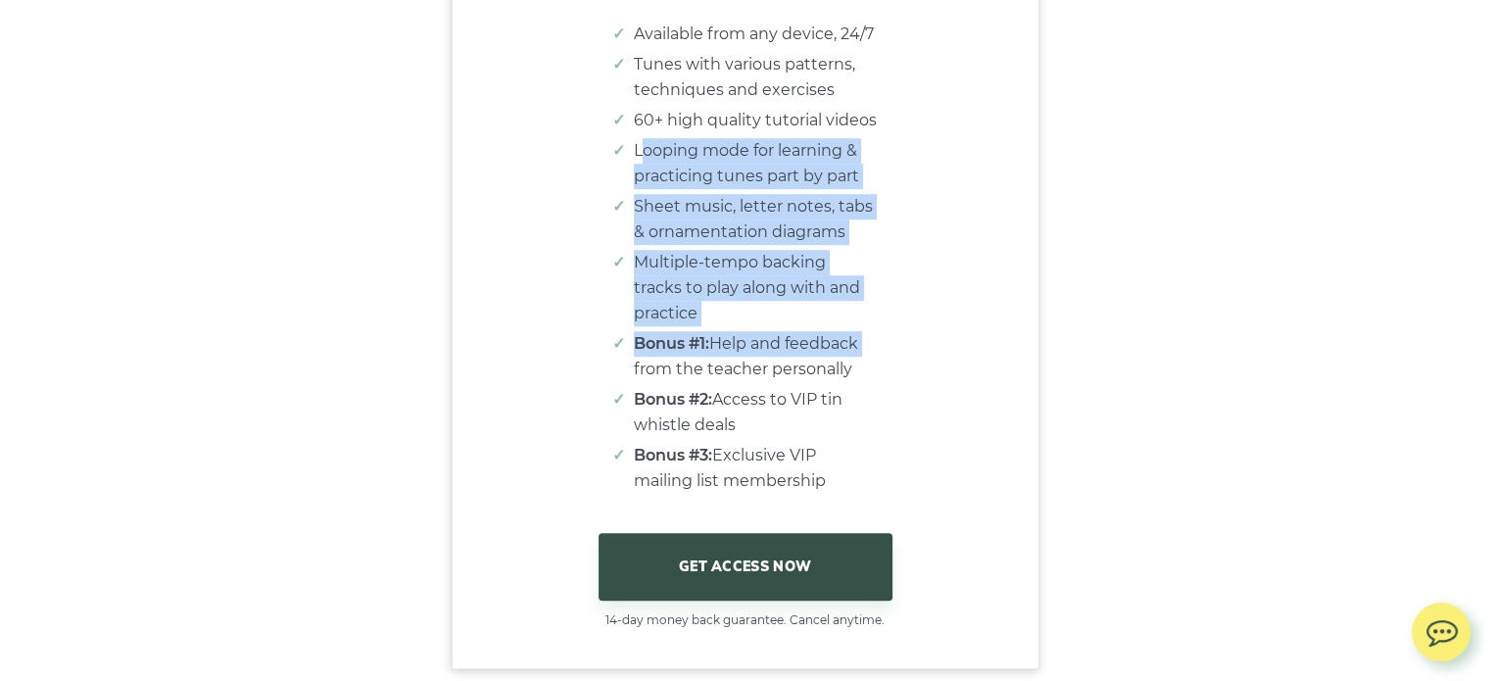
drag, startPoint x: 646, startPoint y: 164, endPoint x: 928, endPoint y: 315, distance: 319.5
click at [925, 314] on div "Monthly 6 months Lifetime $ 19 $ 87 114 Best value. Save 25% $ 199 Lifetime acc…" at bounding box center [746, 191] width 586 height 875
click at [969, 311] on div "Monthly 6 months Lifetime $ 19 $ 87 114 Best value. Save 25% $ 199 Lifetime acc…" at bounding box center [746, 191] width 586 height 875
drag, startPoint x: 673, startPoint y: 139, endPoint x: 848, endPoint y: 342, distance: 268.1
click at [848, 342] on ul "Available from any device, 24/7 Tunes with various patterns, techniques and exe…" at bounding box center [745, 258] width 263 height 472
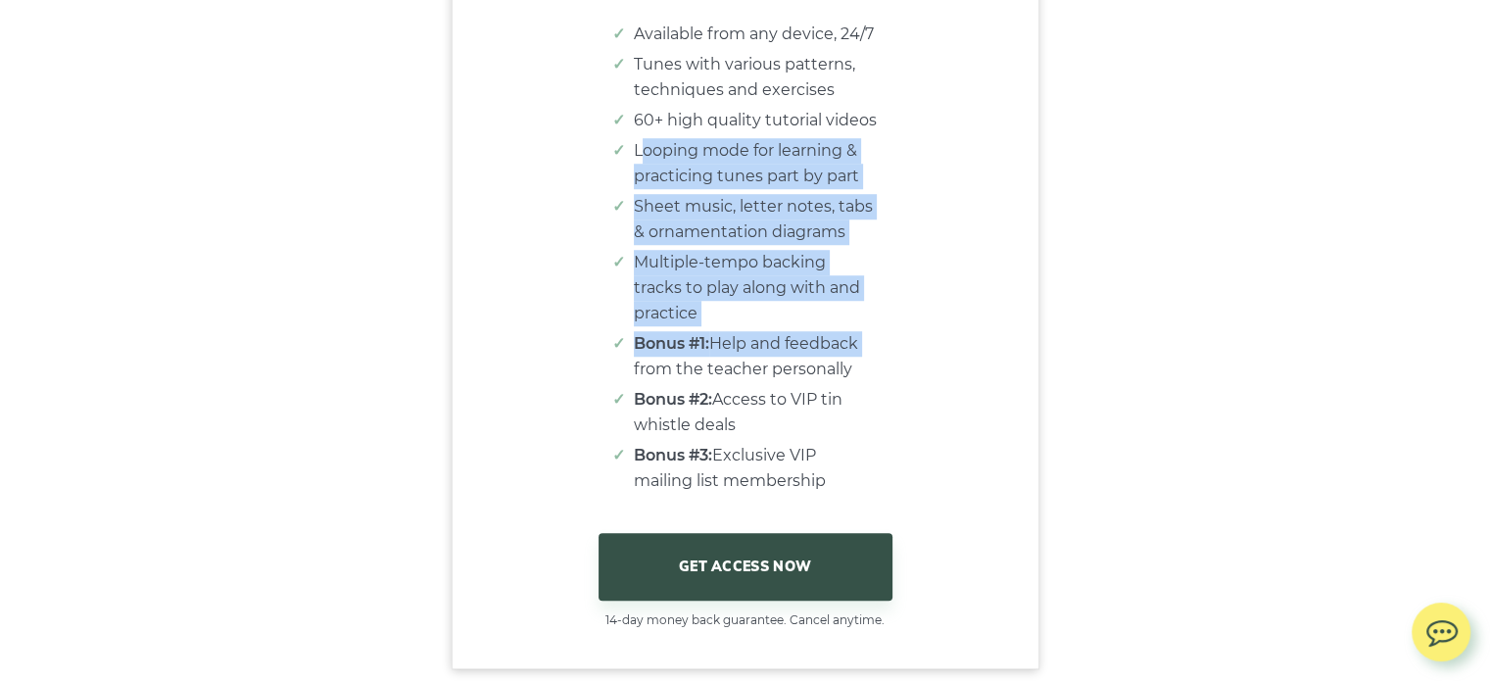
click at [979, 352] on div "Monthly 6 months Lifetime $ 19 $ 87 114 Best value. Save 25% $ 199 Lifetime acc…" at bounding box center [746, 191] width 586 height 875
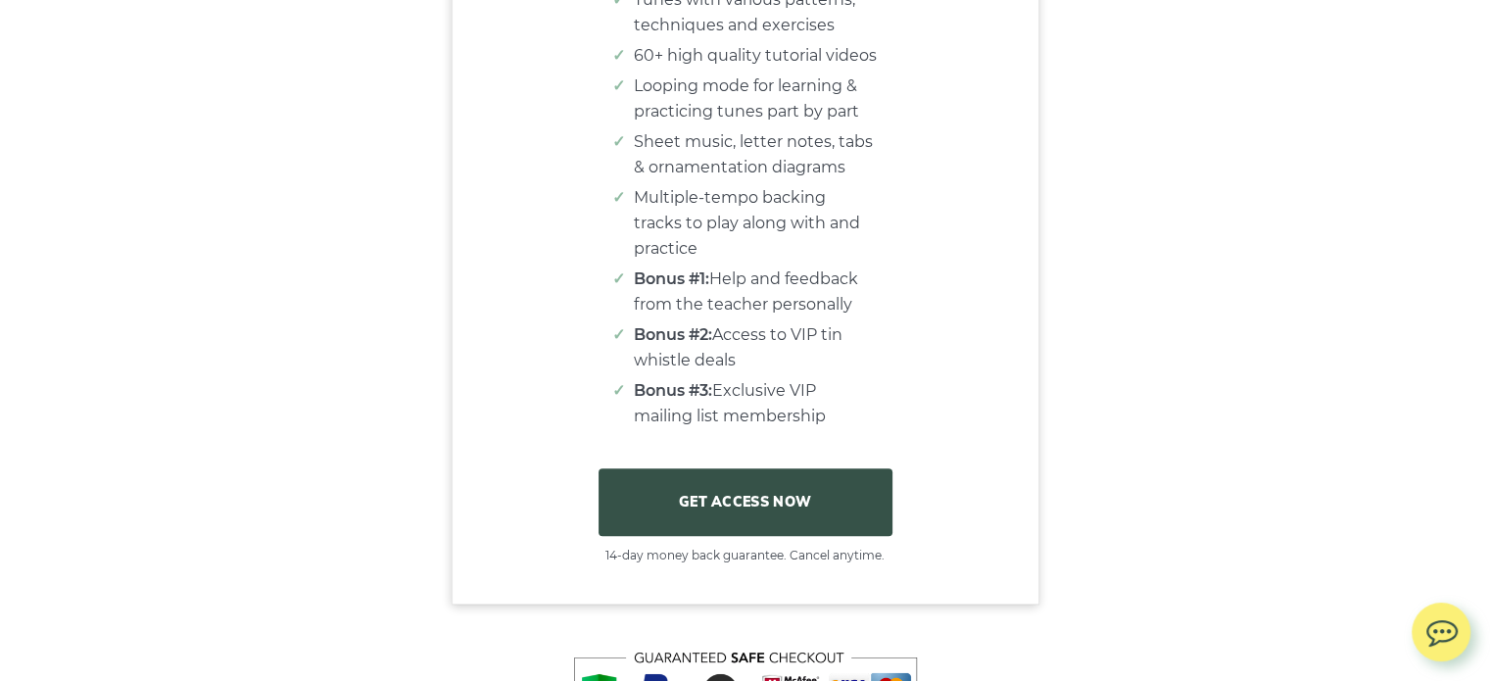
scroll to position [16436, 0]
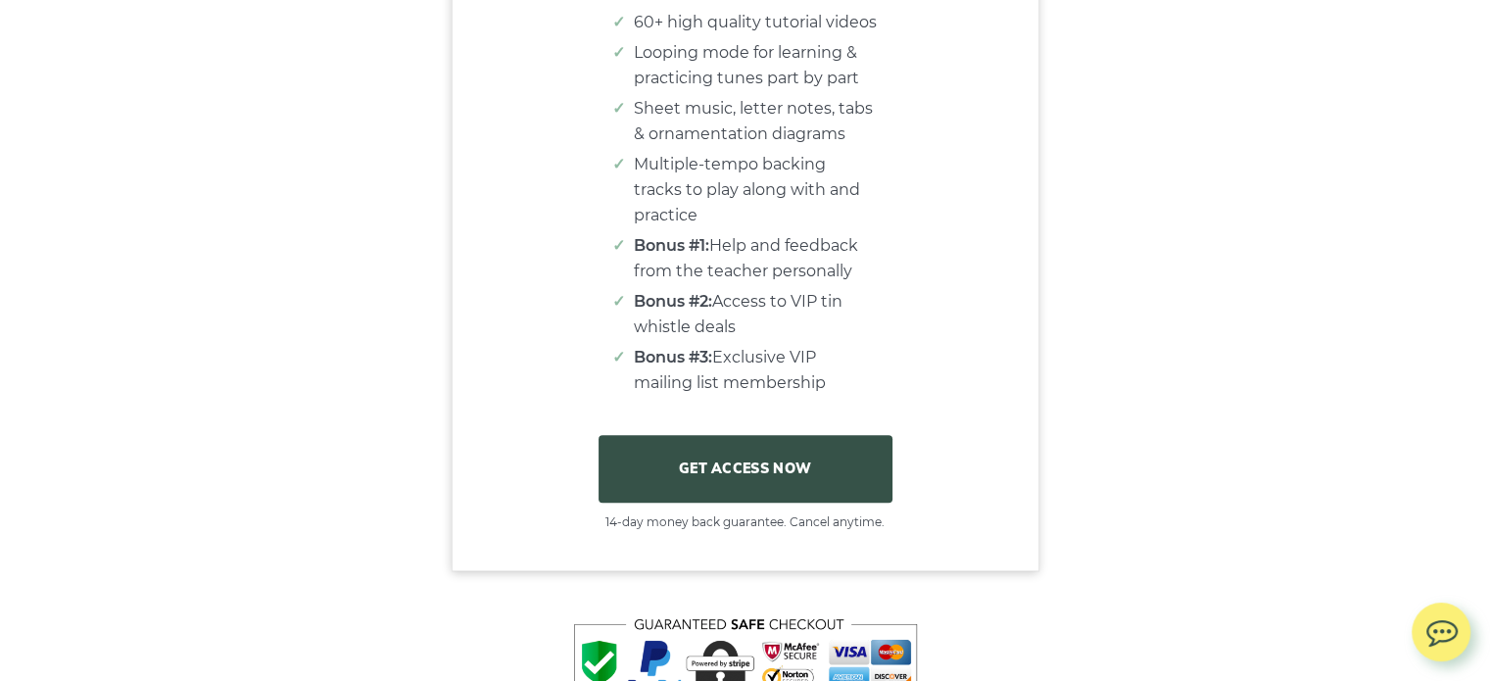
click at [784, 450] on link "GET ACCESS NOW" at bounding box center [745, 468] width 294 height 67
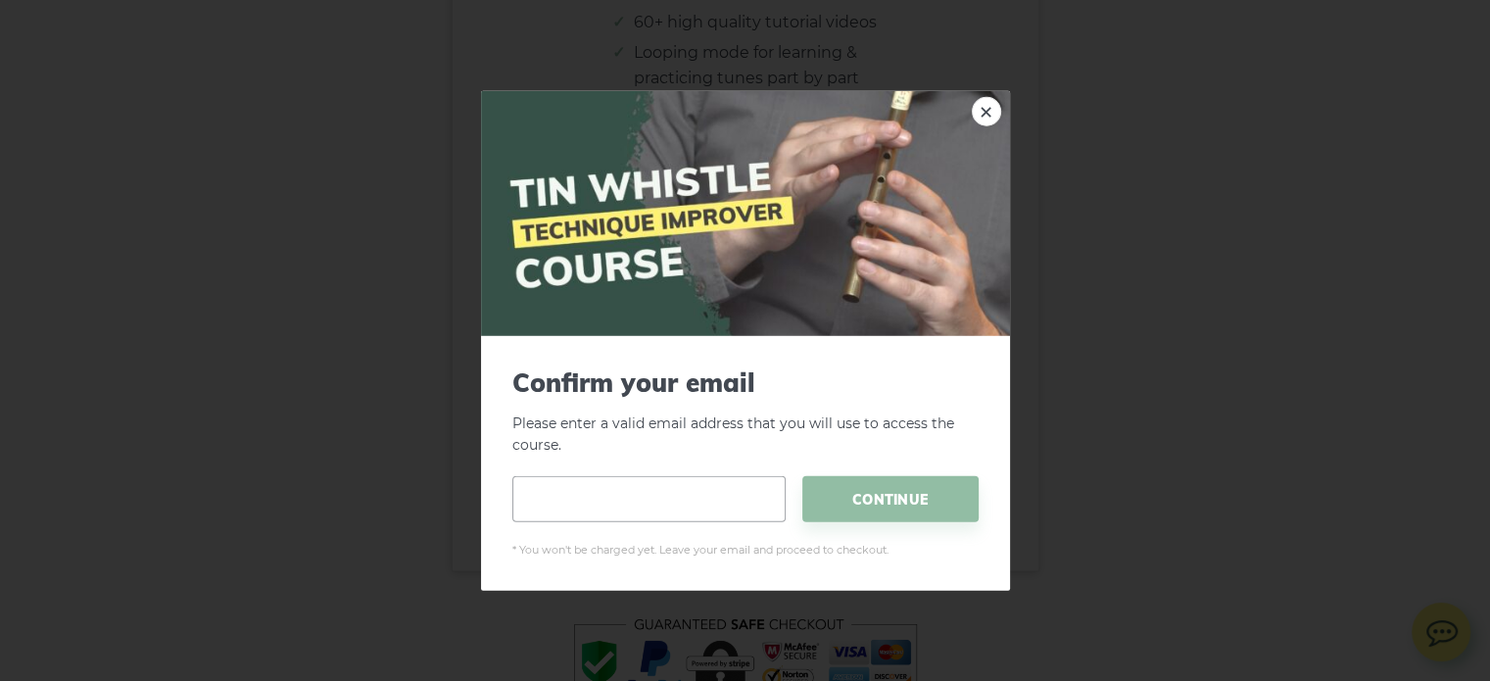
click at [754, 513] on input "email" at bounding box center [648, 499] width 273 height 46
type input "**********"
click at [925, 495] on span "CONTINUE" at bounding box center [890, 499] width 176 height 46
